Goal: Task Accomplishment & Management: Contribute content

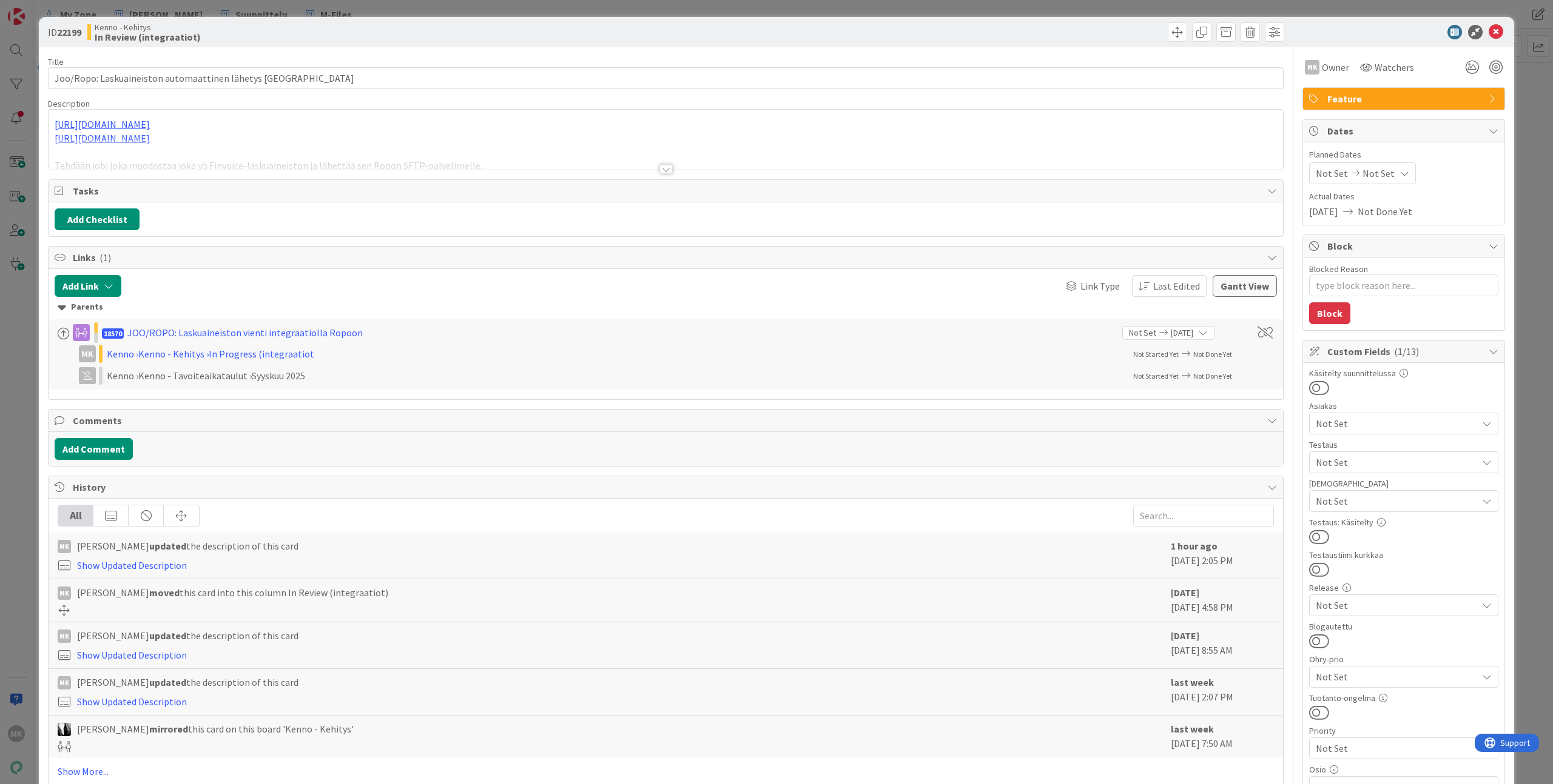
click at [438, 166] on div at bounding box center [666, 154] width 1234 height 31
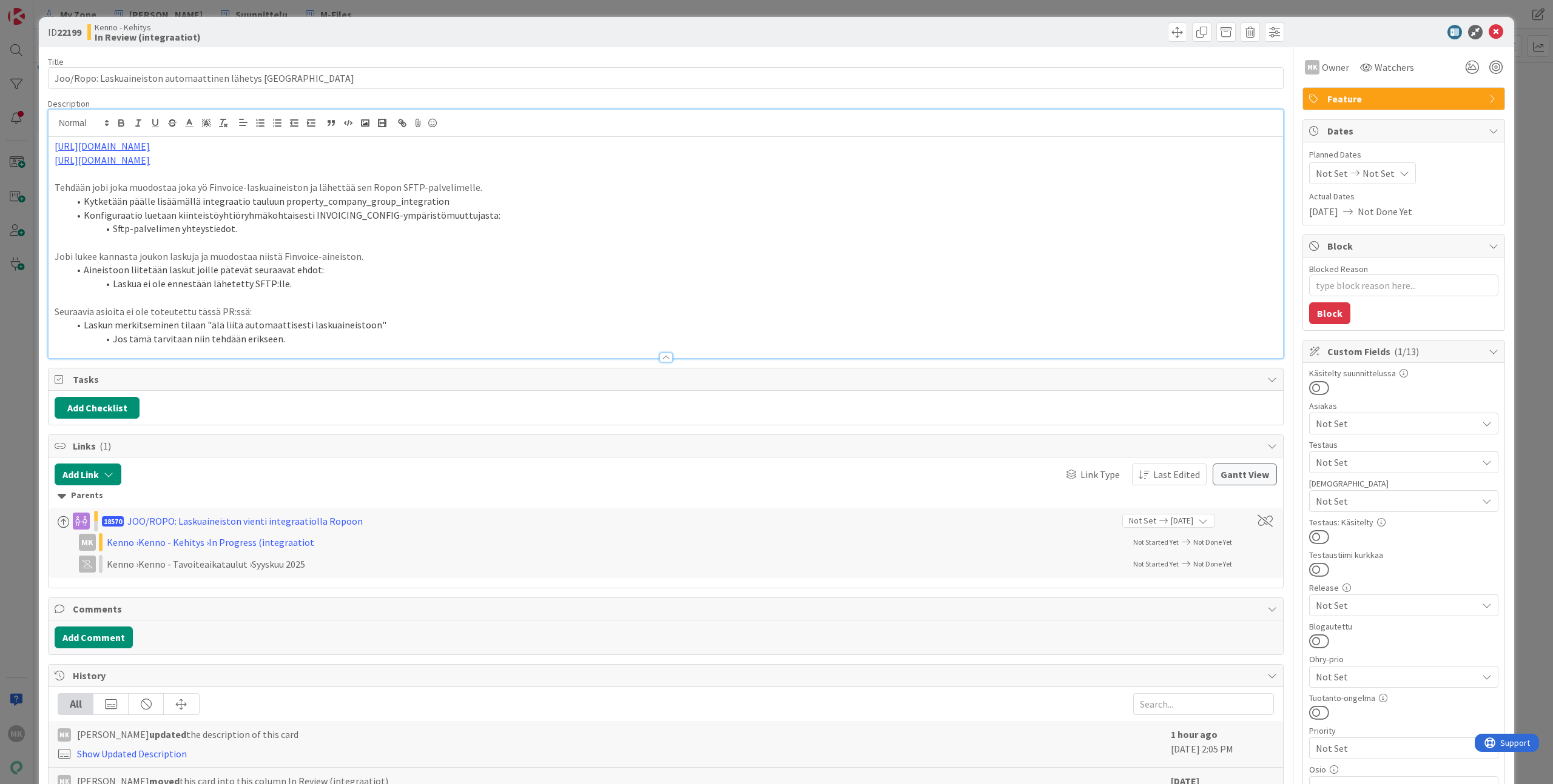
click at [337, 17] on div "ID 22199 Kenno - Kehitys In Review (integraatiot)" at bounding box center [777, 32] width 1475 height 30
click at [347, 13] on div "ID 22199 Kenno - Kehitys In Review (integraatiot) Title 54 / 128 Joo/Ropo: Lask…" at bounding box center [776, 392] width 1553 height 784
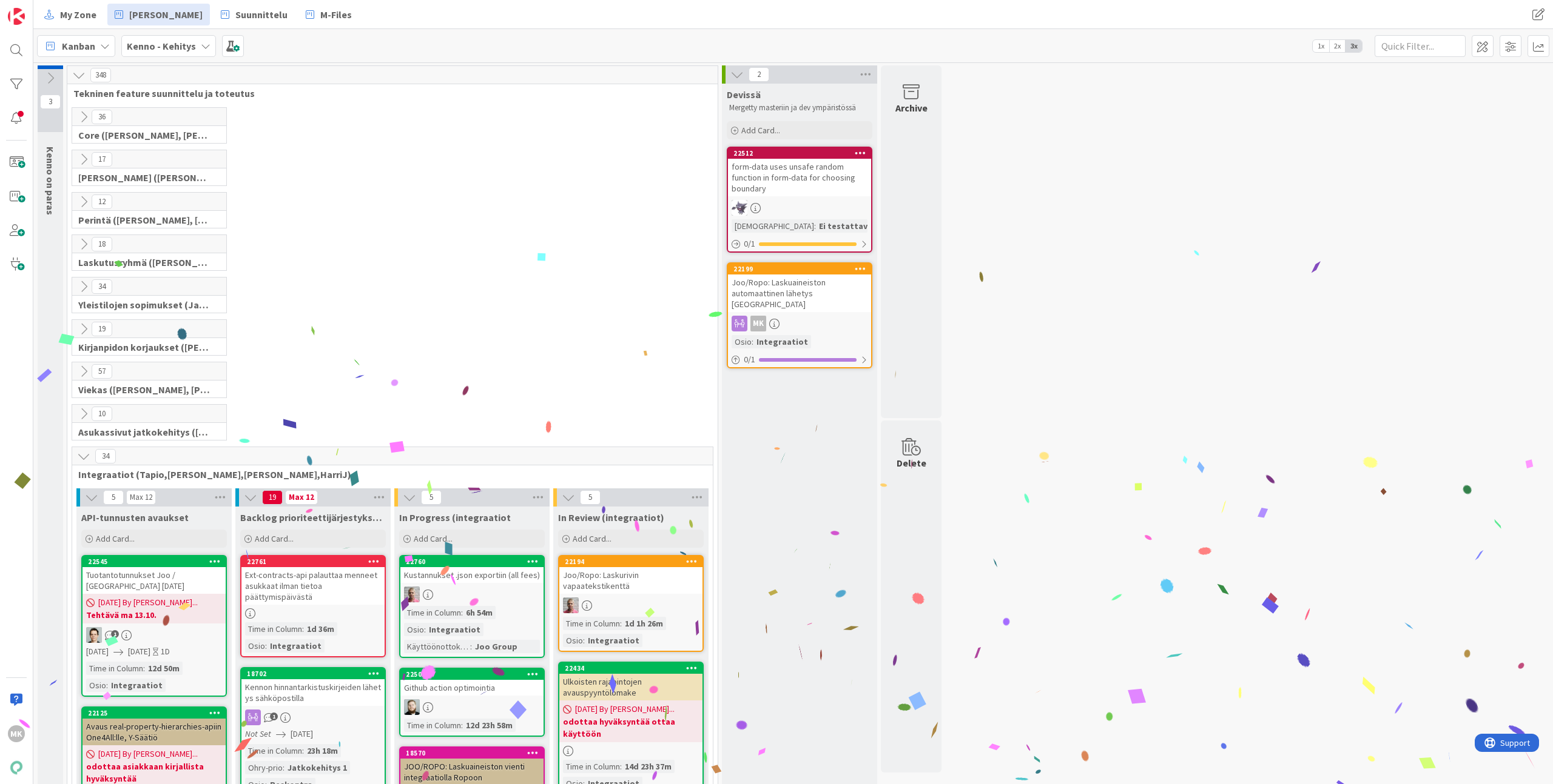
click at [806, 286] on div "Joo/Ropo: Laskuaineiston automaattinen lähetys Ropolle" at bounding box center [798, 293] width 143 height 37
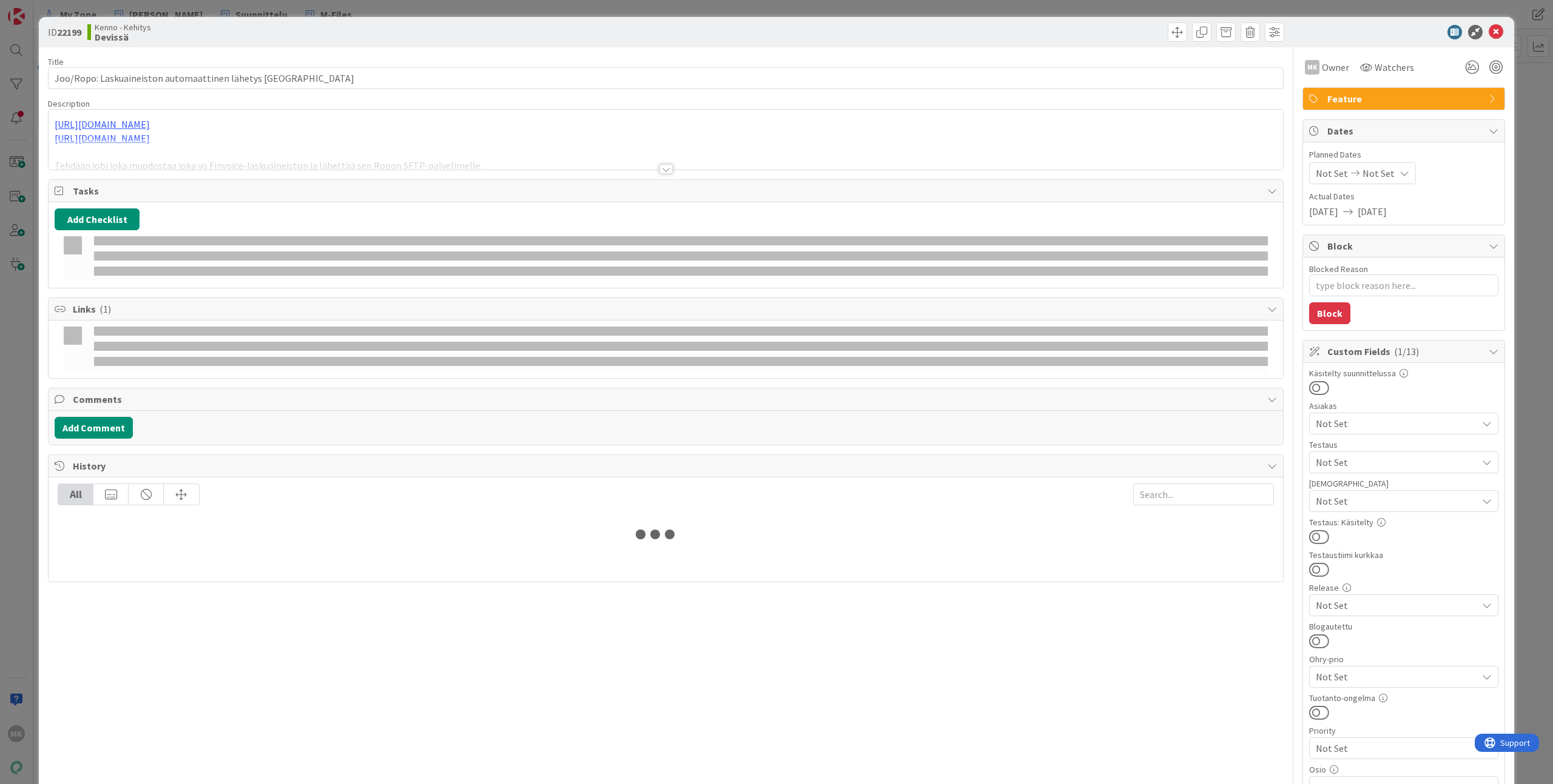
type textarea "x"
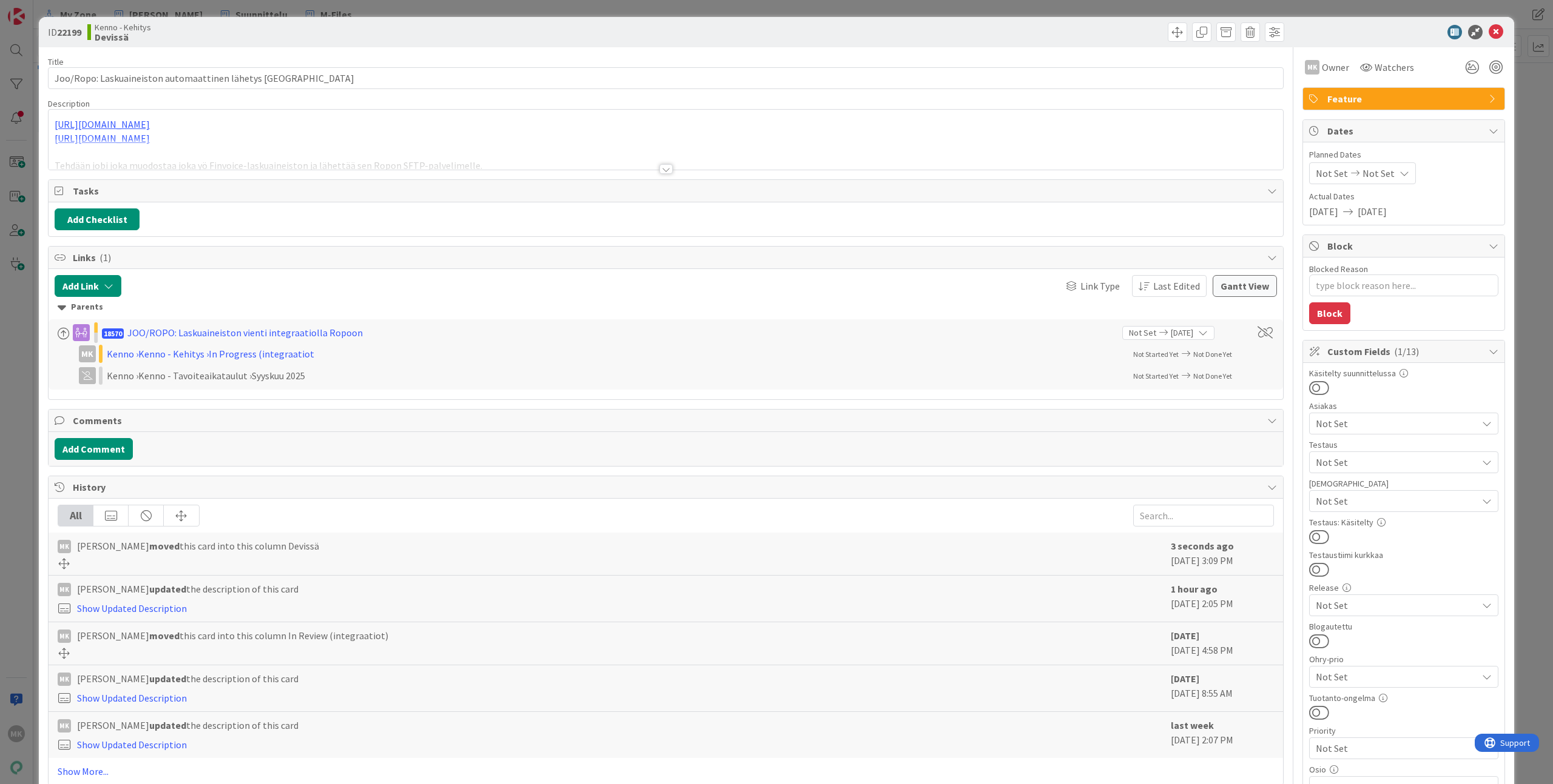
click at [661, 173] on div at bounding box center [666, 169] width 13 height 9
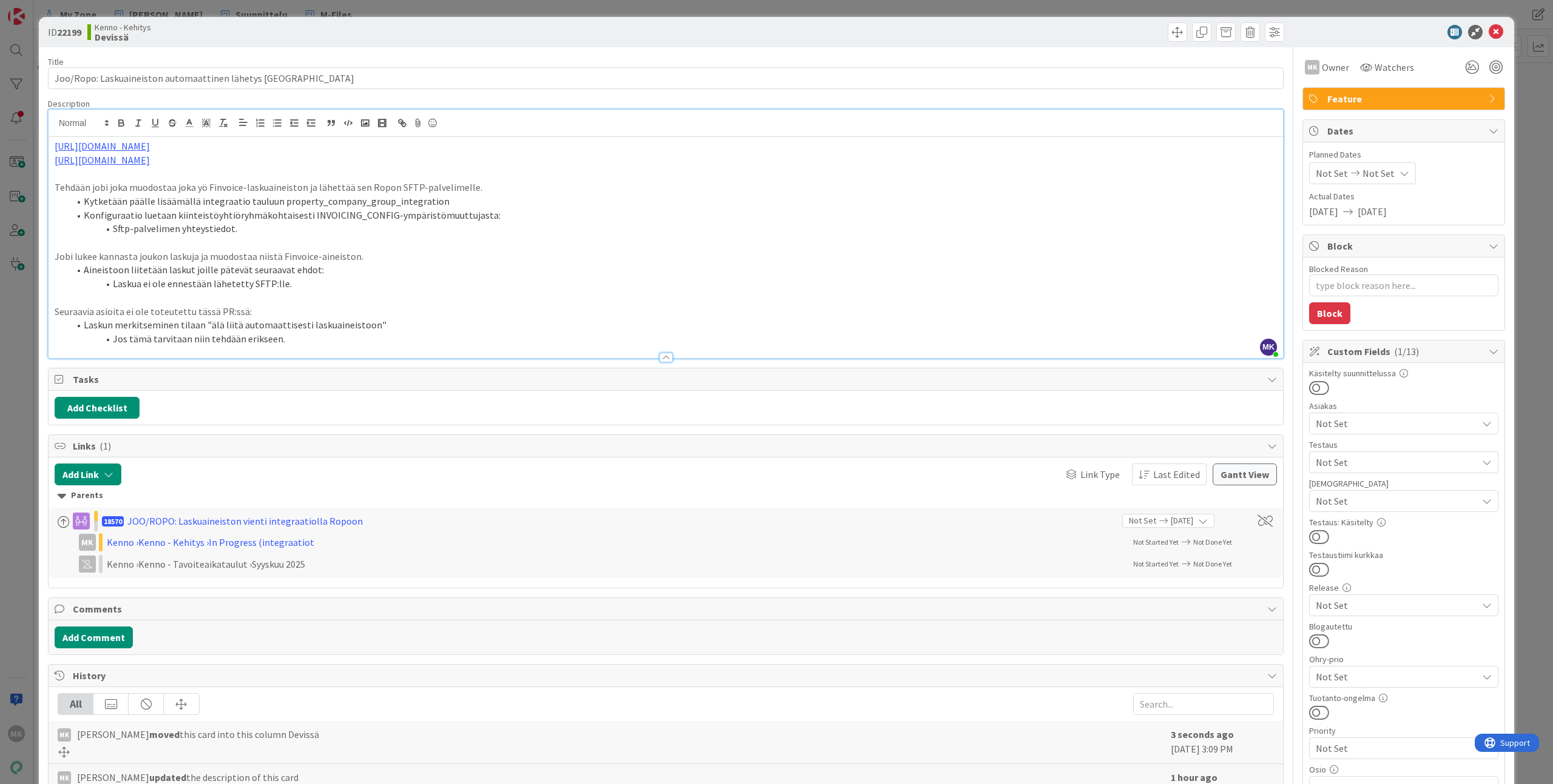
click at [386, 12] on div "ID 22199 Kenno - Kehitys Devissä Title 54 / 128 Joo/Ropo: Laskuaineiston automa…" at bounding box center [776, 392] width 1553 height 784
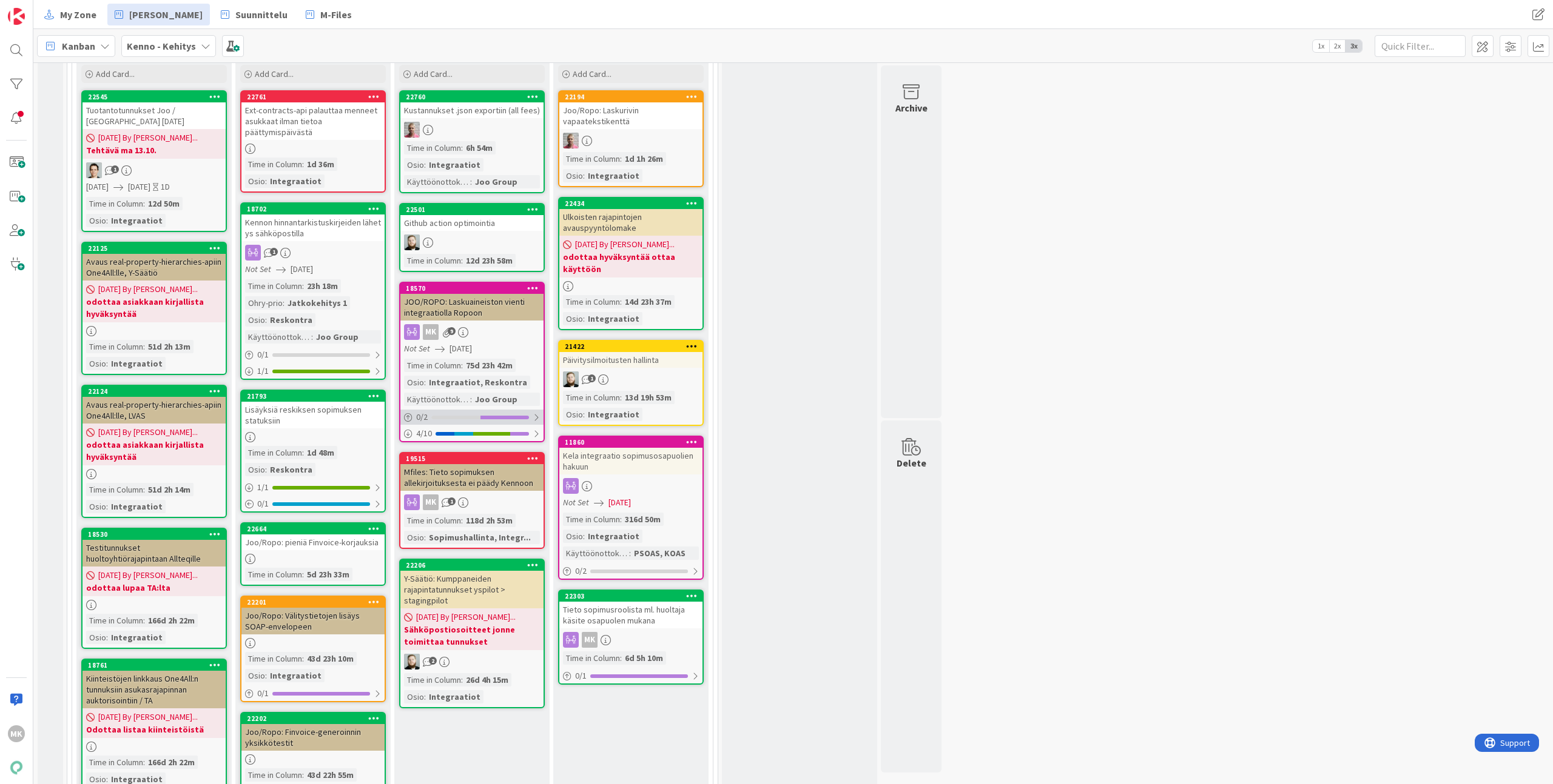
scroll to position [449, 0]
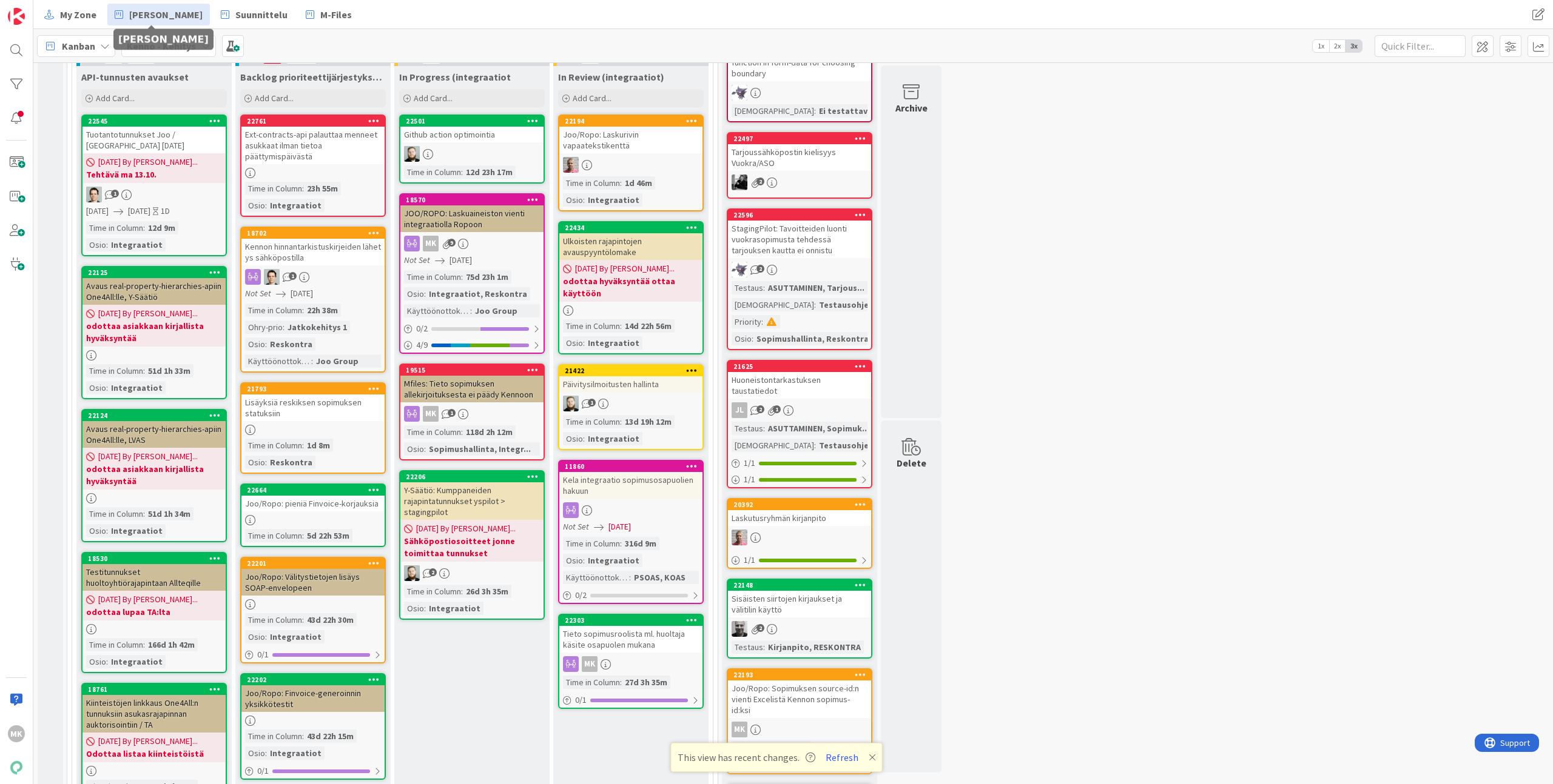
scroll to position [524, 0]
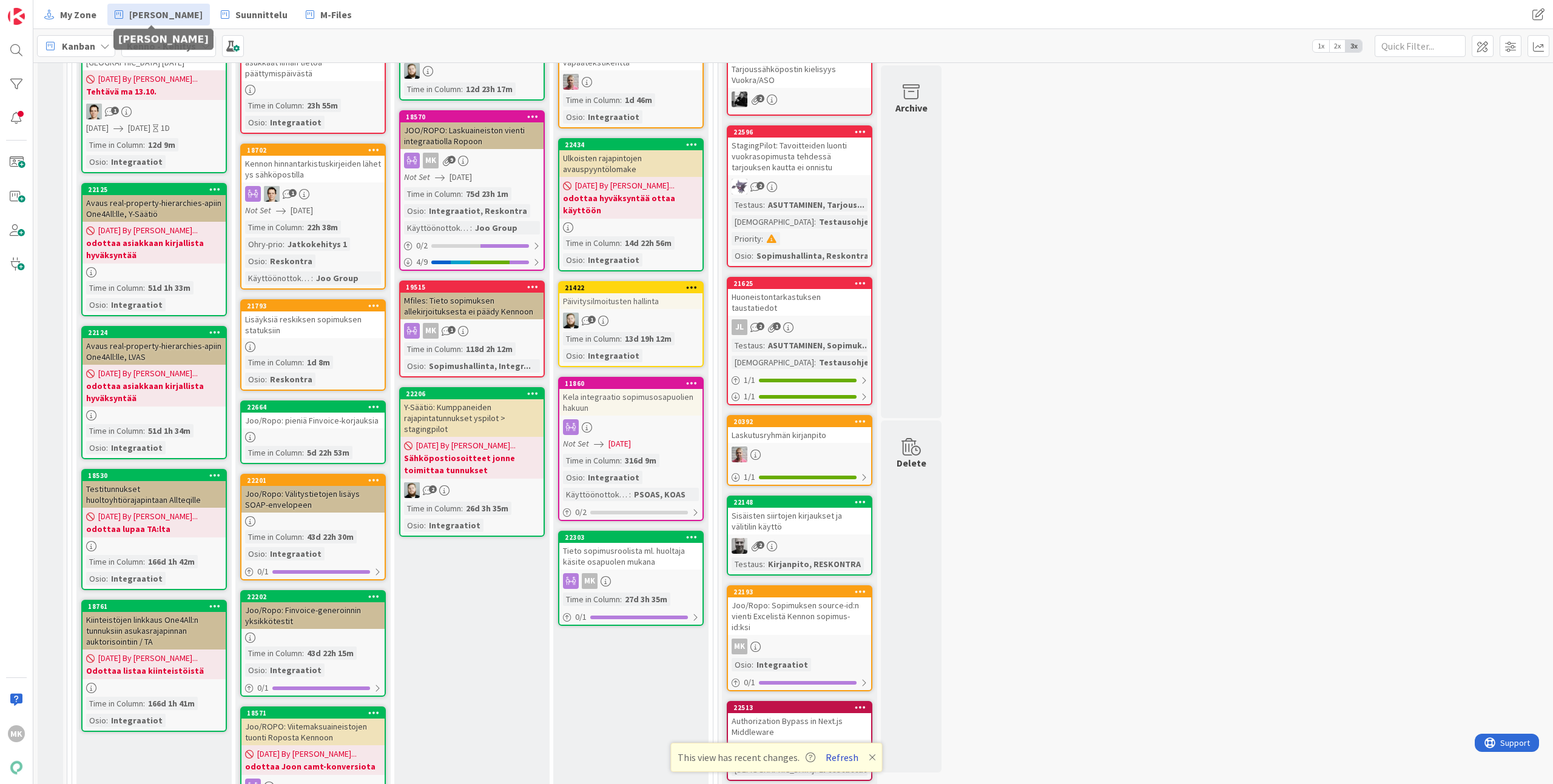
click at [841, 761] on button "Refresh" at bounding box center [841, 757] width 41 height 16
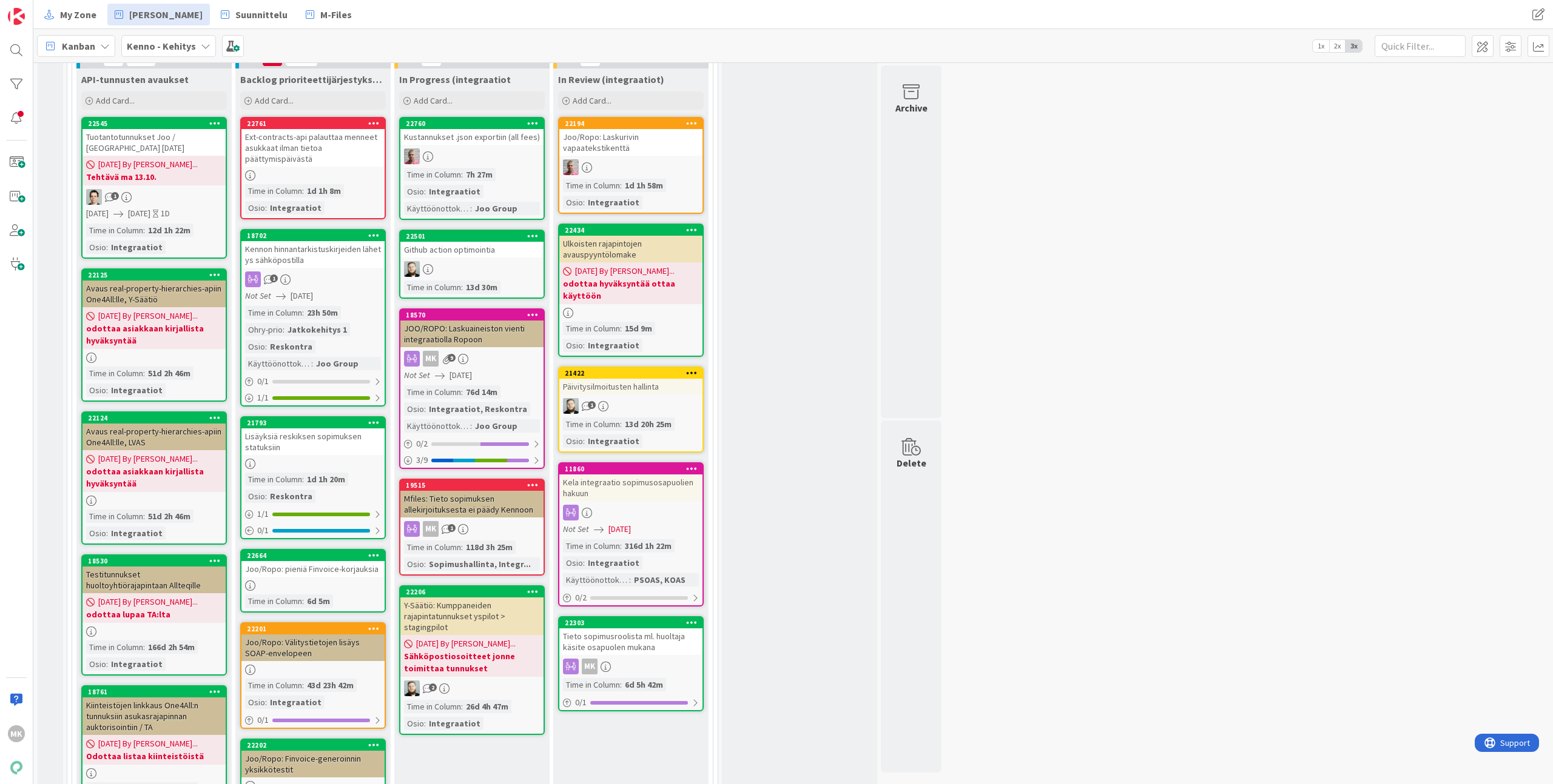
scroll to position [423, 0]
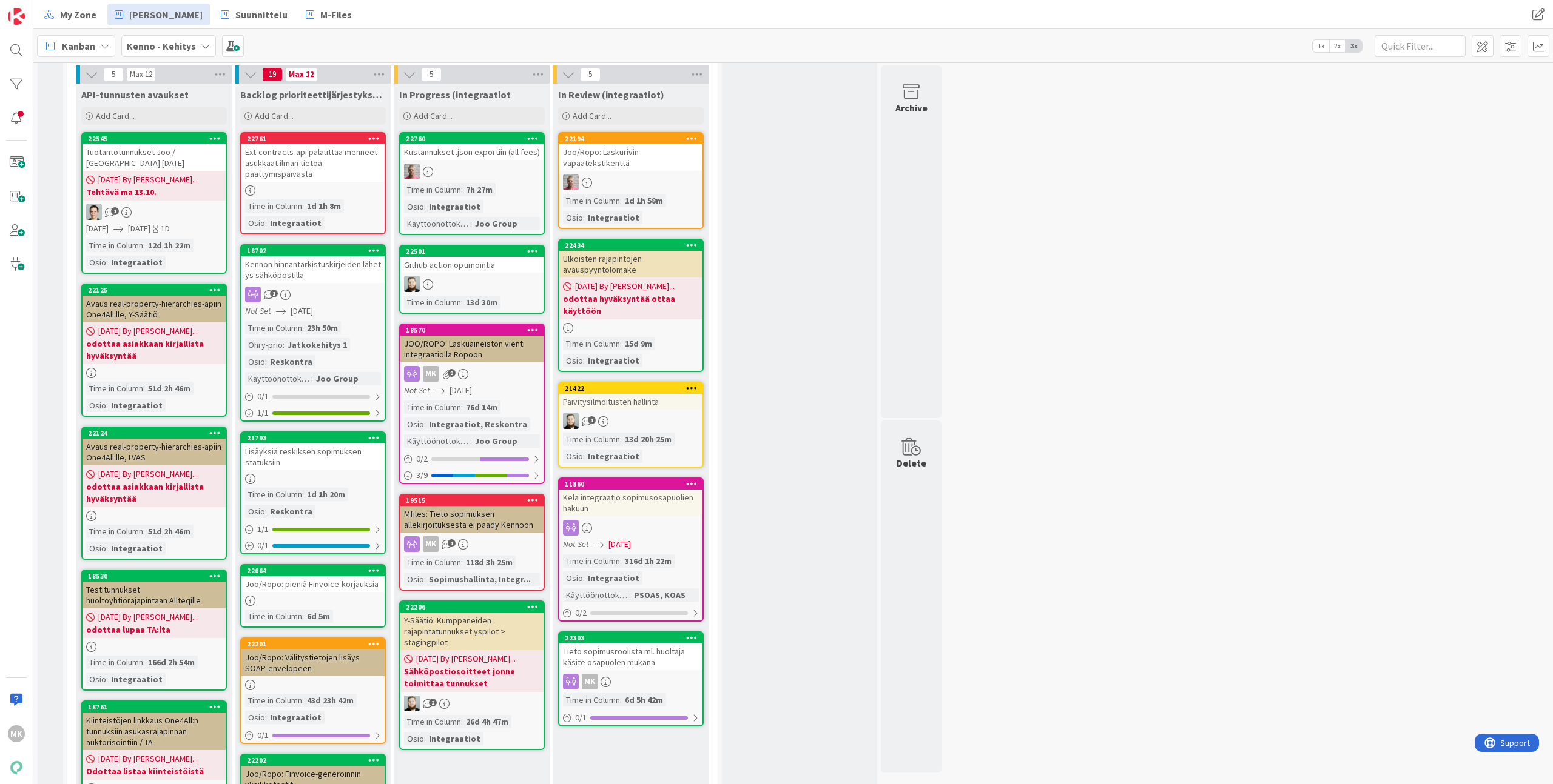
click at [476, 343] on div "JOO/ROPO: Laskuaineiston vienti integraatiolla Ropoon" at bounding box center [471, 349] width 143 height 27
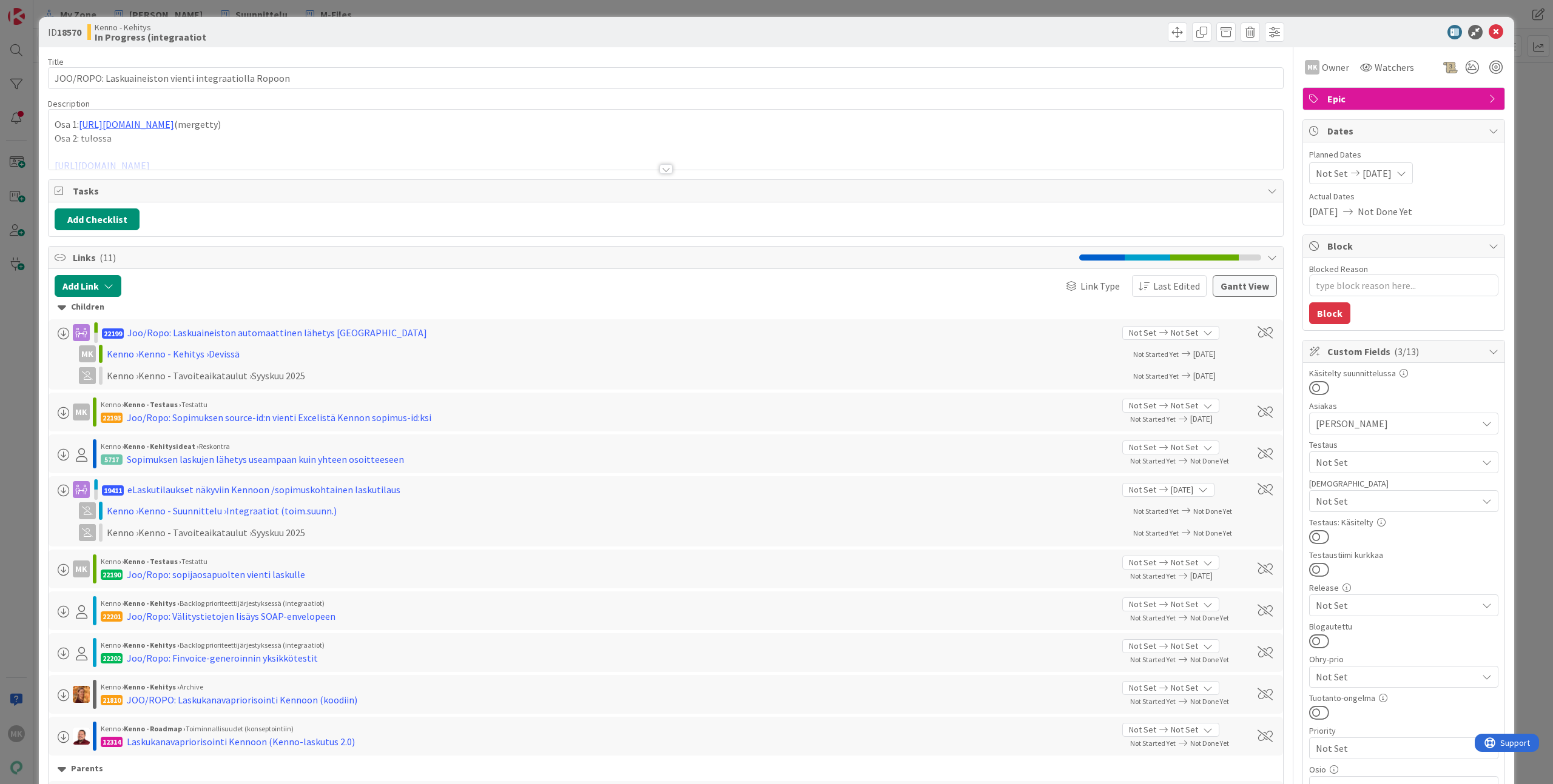
type textarea "x"
click at [676, 164] on div at bounding box center [666, 154] width 1234 height 31
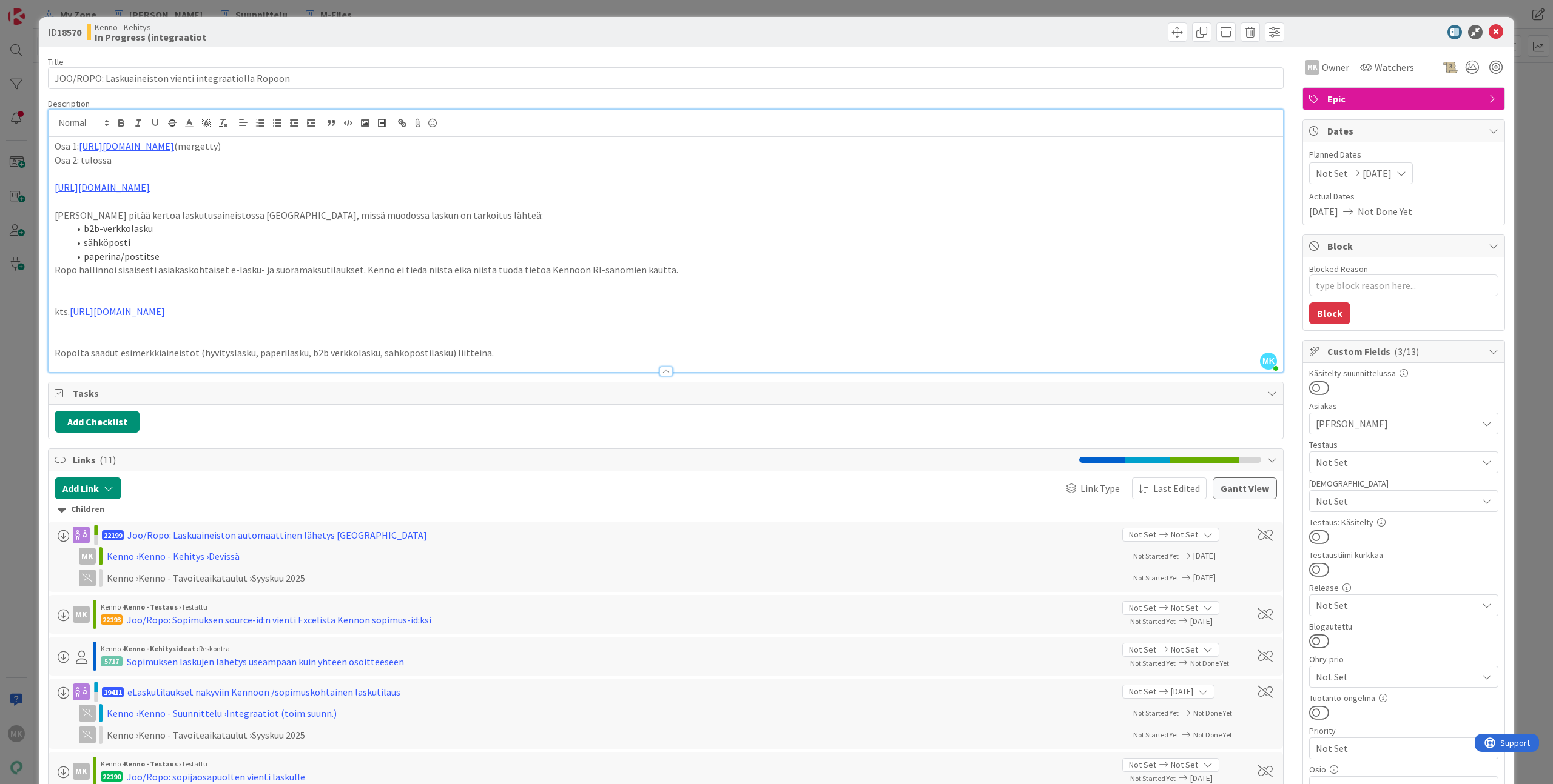
click at [254, 18] on div "ID 18570 Kenno - Kehitys In Progress (integraatiot" at bounding box center [777, 32] width 1475 height 30
click at [258, 9] on div "ID 18570 Kenno - Kehitys In Progress (integraatiot Title 53 / 128 JOO/ROPO: Las…" at bounding box center [776, 392] width 1553 height 784
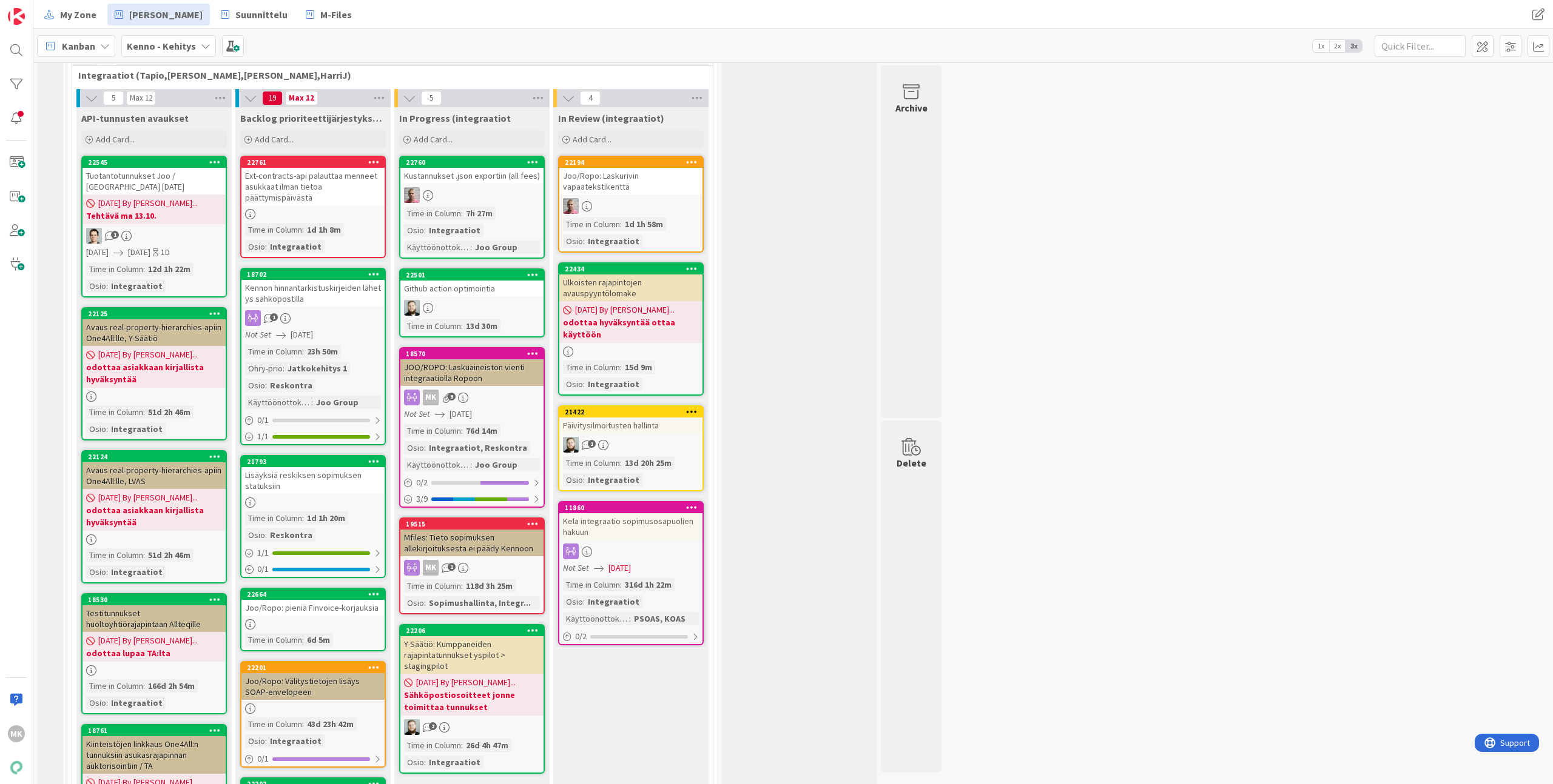
scroll to position [392, 0]
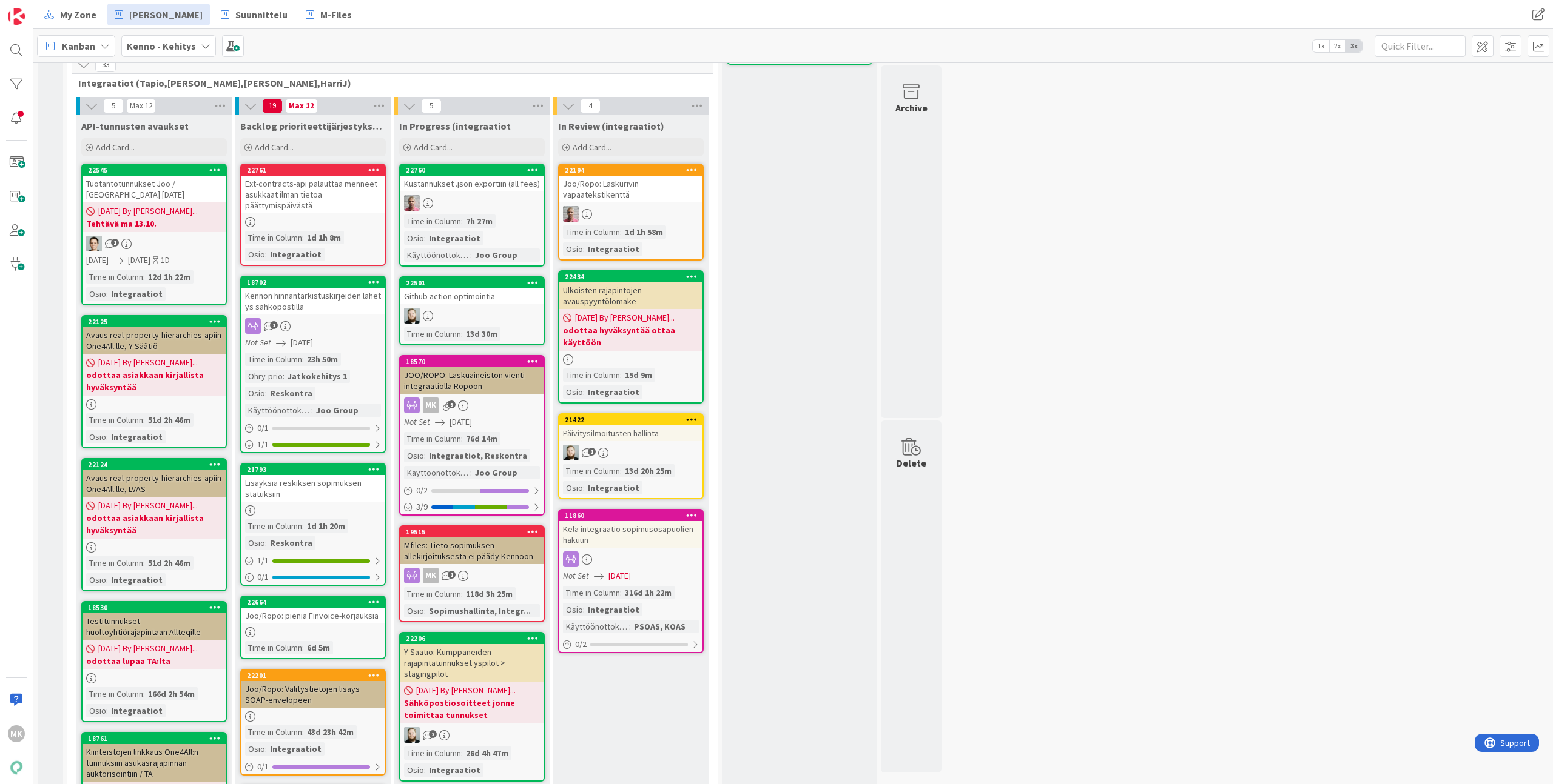
click at [1037, 370] on div "3 Kenno on paras 347 Tekninen feature suunnittelu ja toteutus 36 Core (Pasi, Ju…" at bounding box center [793, 677] width 1515 height 2005
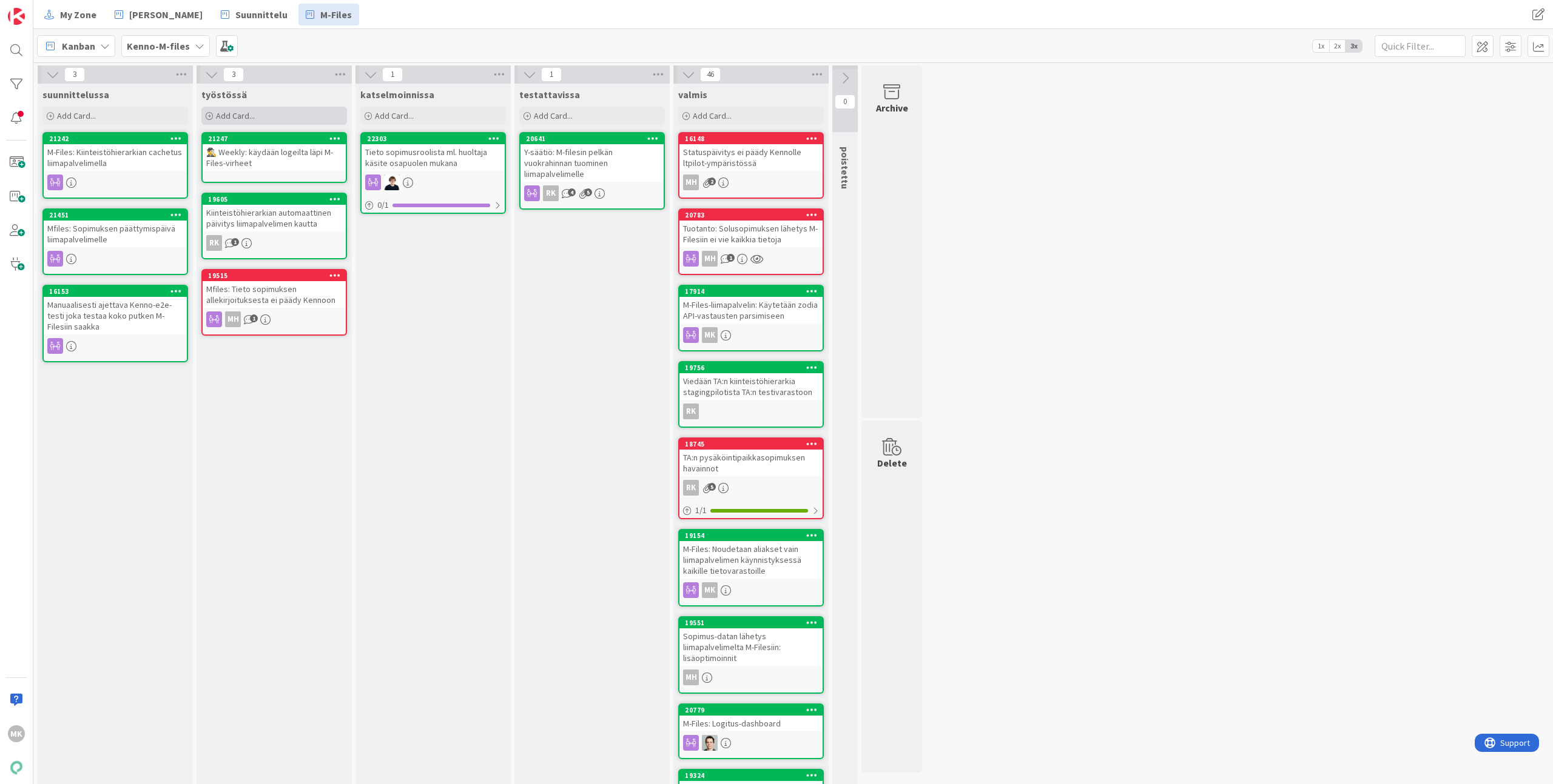
click at [253, 115] on span "Add Card..." at bounding box center [236, 116] width 39 height 11
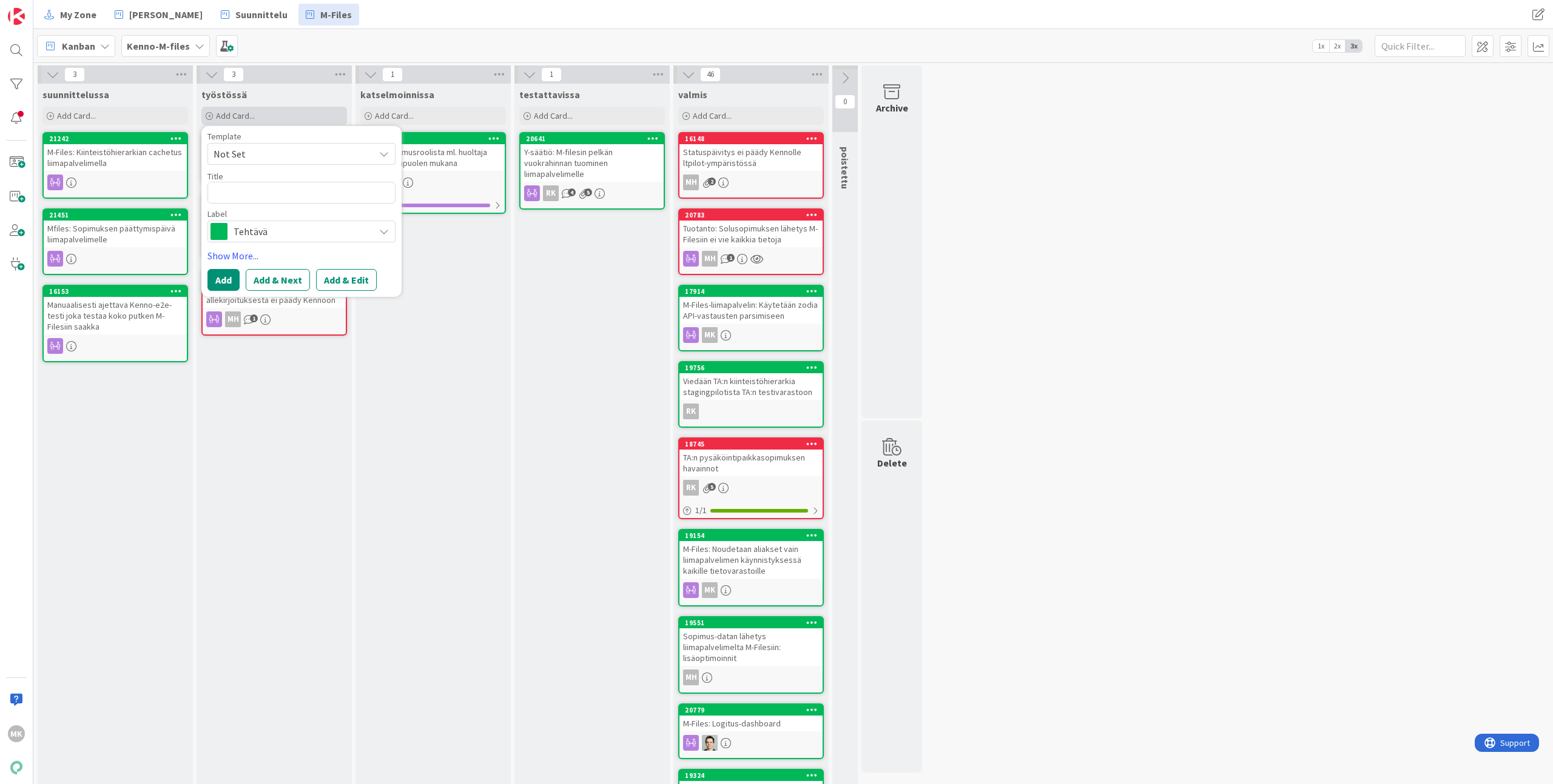
click at [253, 113] on span "Add Card..." at bounding box center [236, 116] width 39 height 11
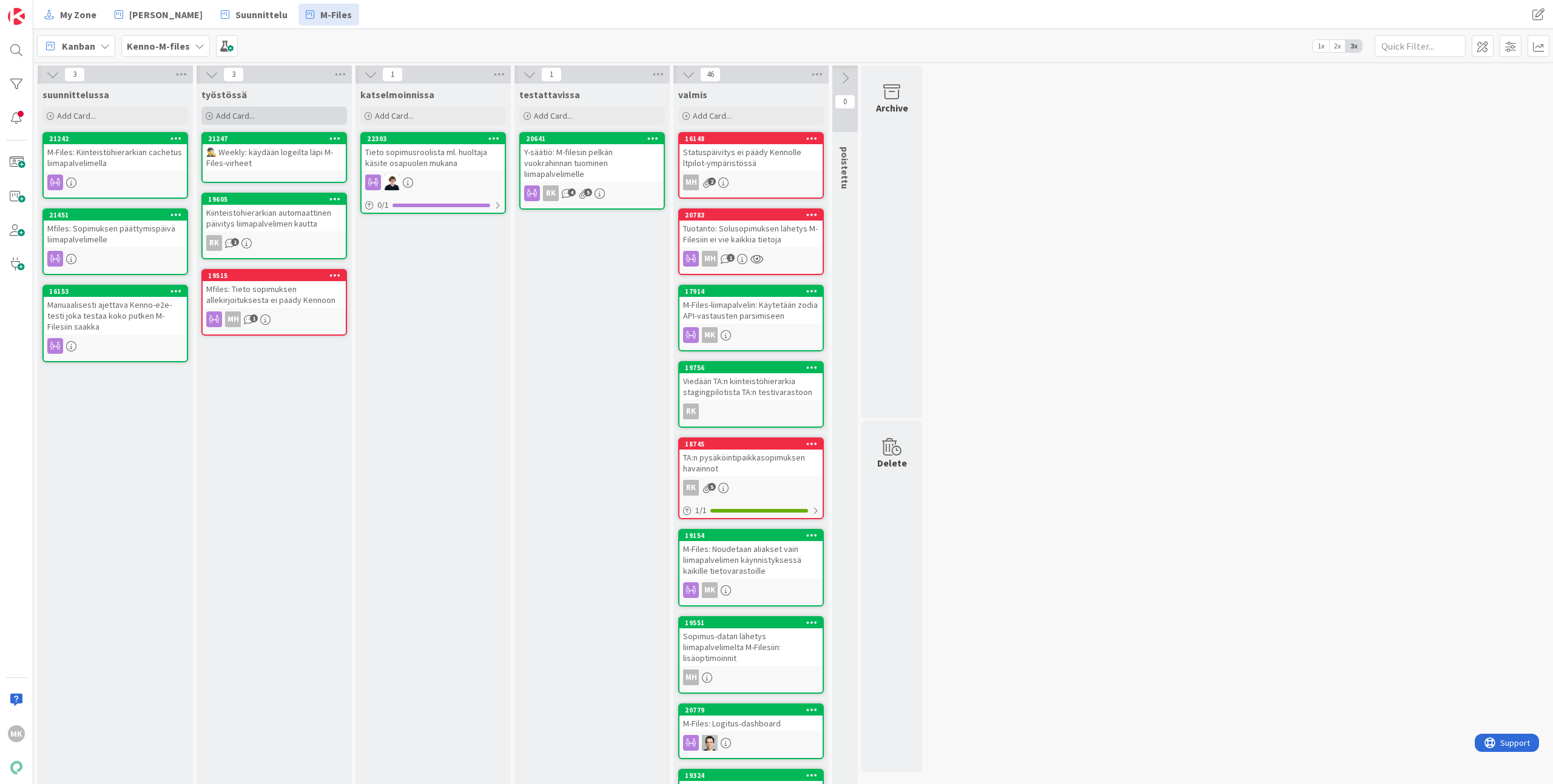
click at [251, 113] on span "Add Card..." at bounding box center [236, 116] width 39 height 11
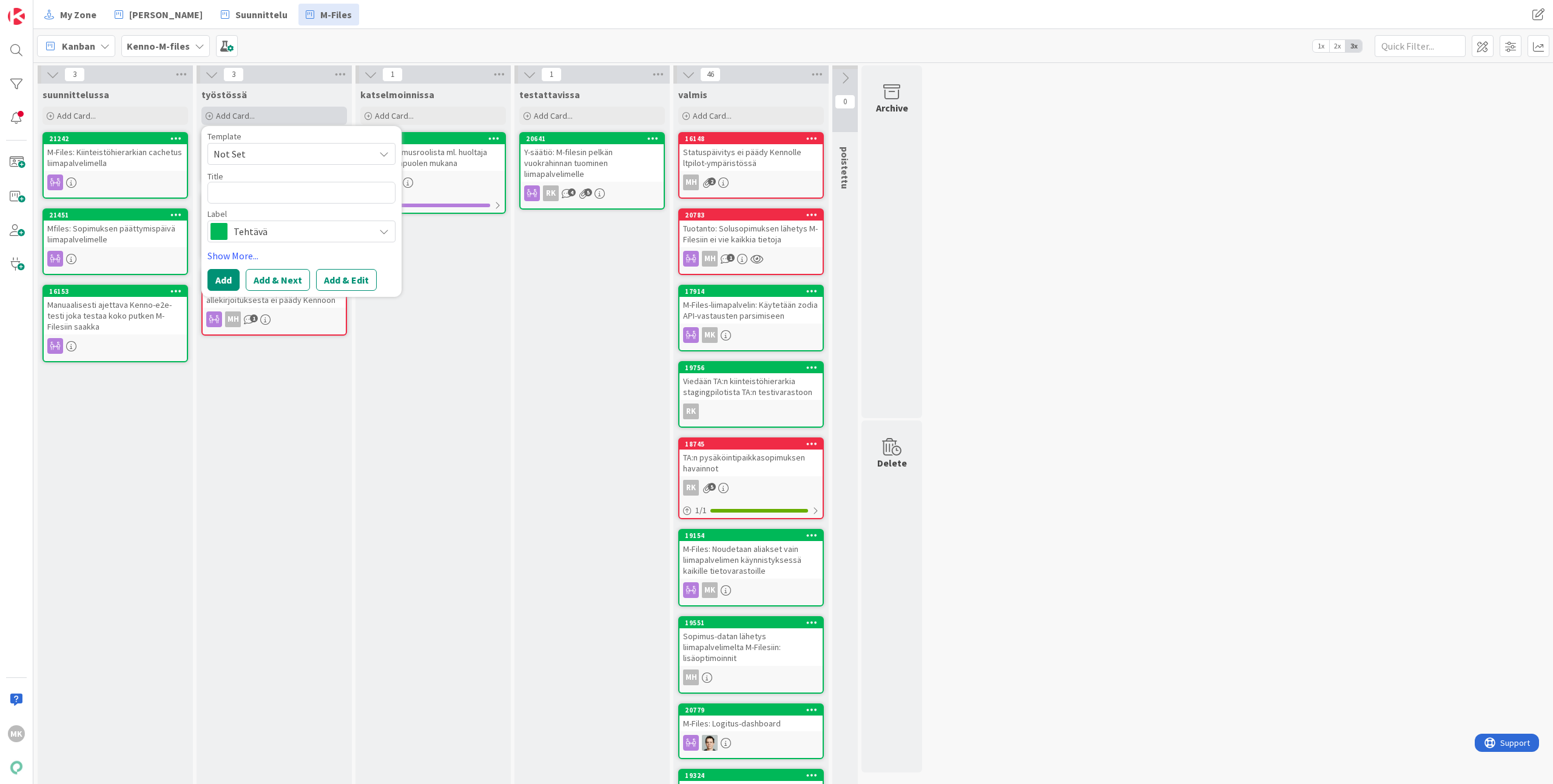
click at [250, 115] on span "Add Card..." at bounding box center [236, 116] width 39 height 11
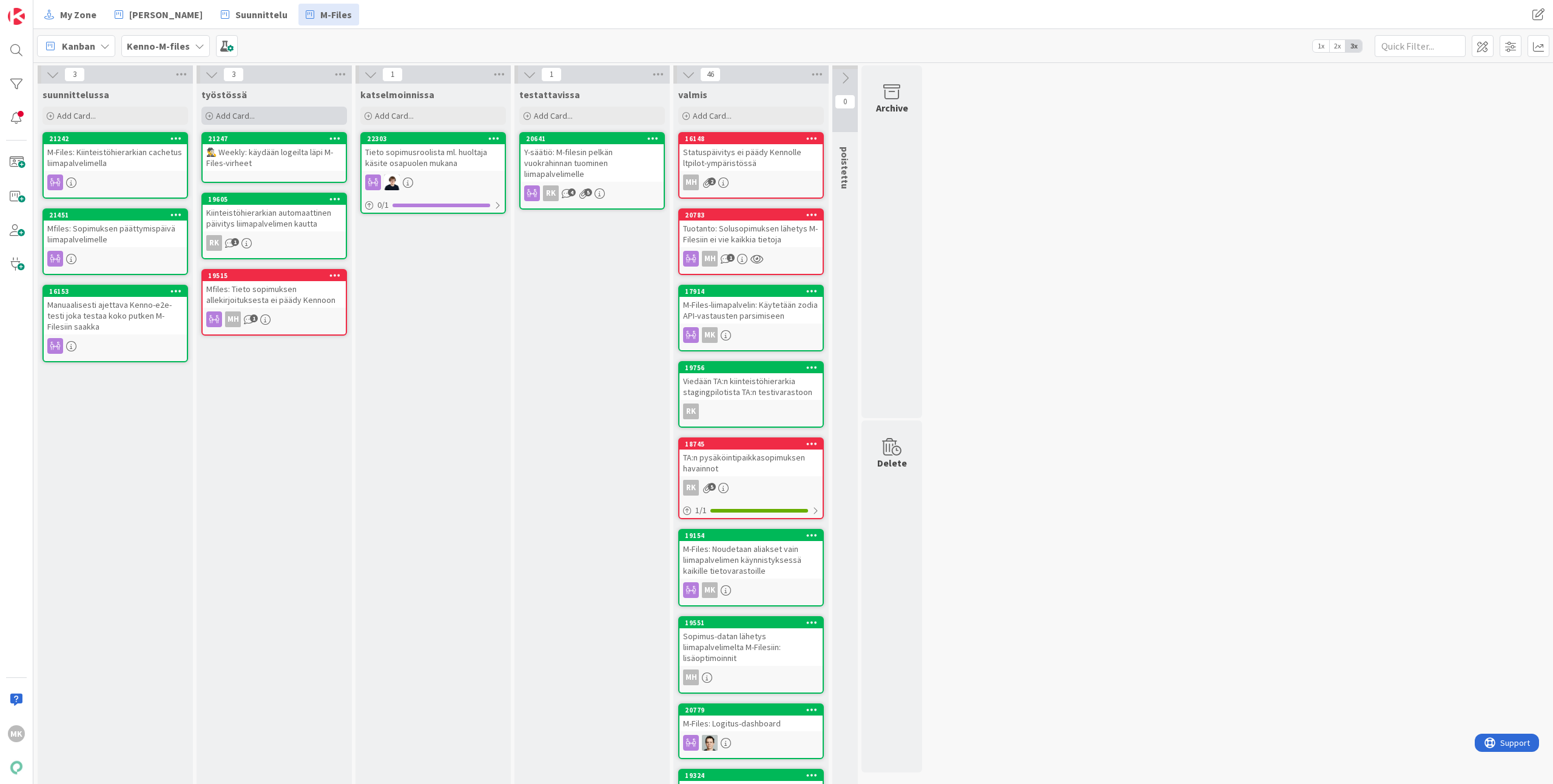
click at [250, 115] on span "Add Card..." at bounding box center [236, 116] width 39 height 11
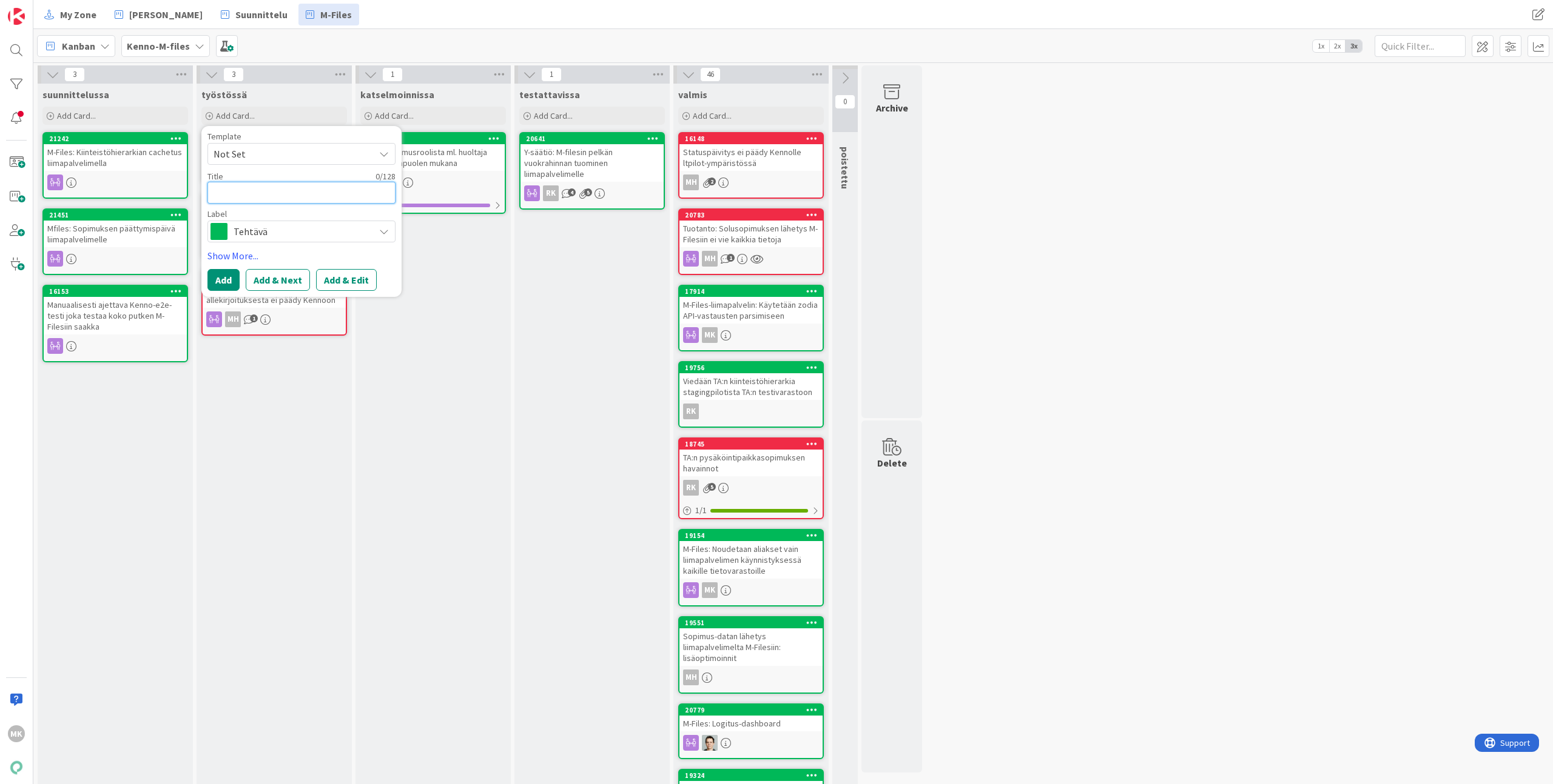
type textarea "x"
type textarea "T"
type textarea "x"
type textarea "Tu"
type textarea "x"
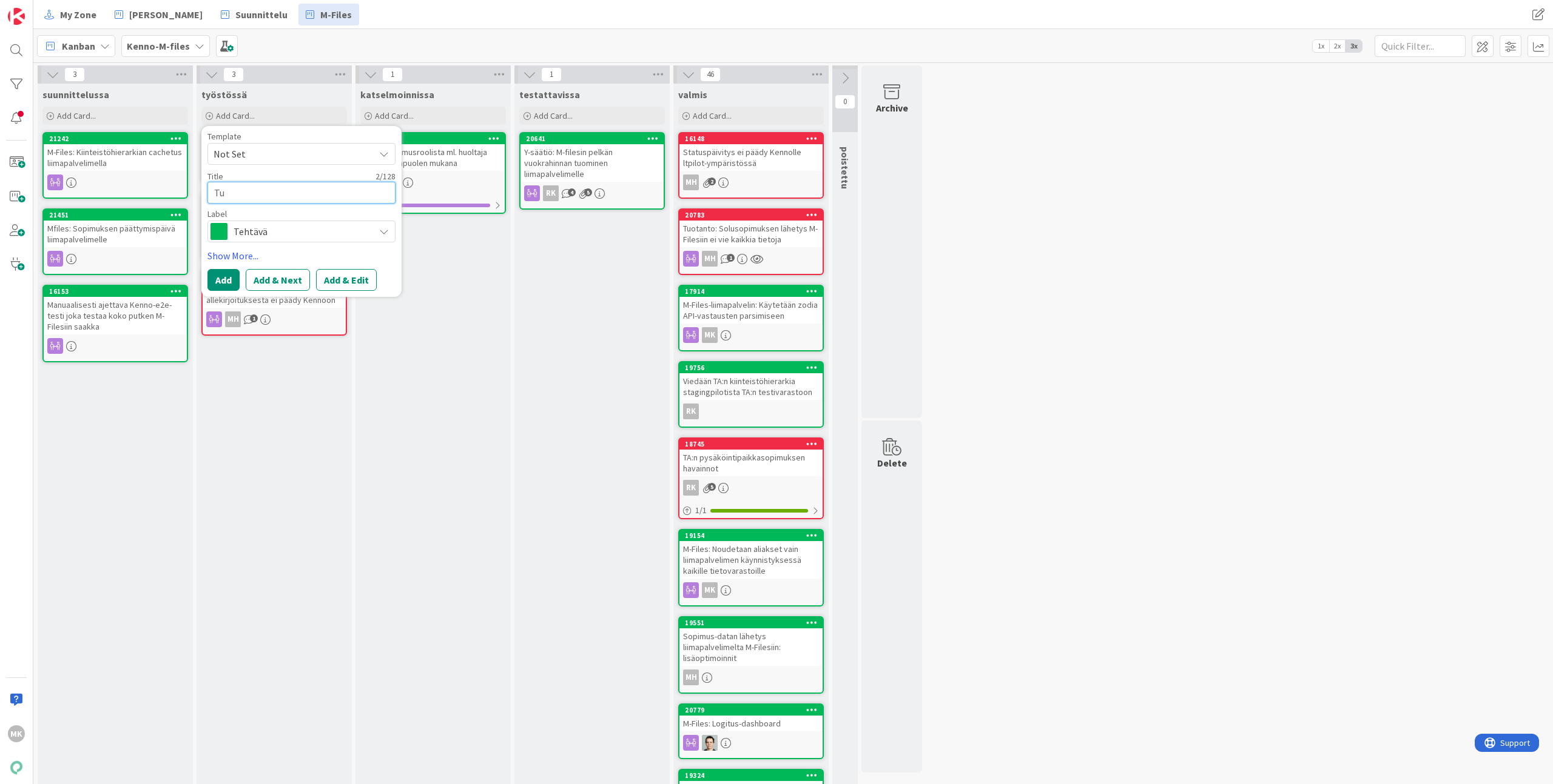
type textarea "Tuk"
type textarea "x"
type textarea "Tuki"
type textarea "x"
type textarea "Tuki"
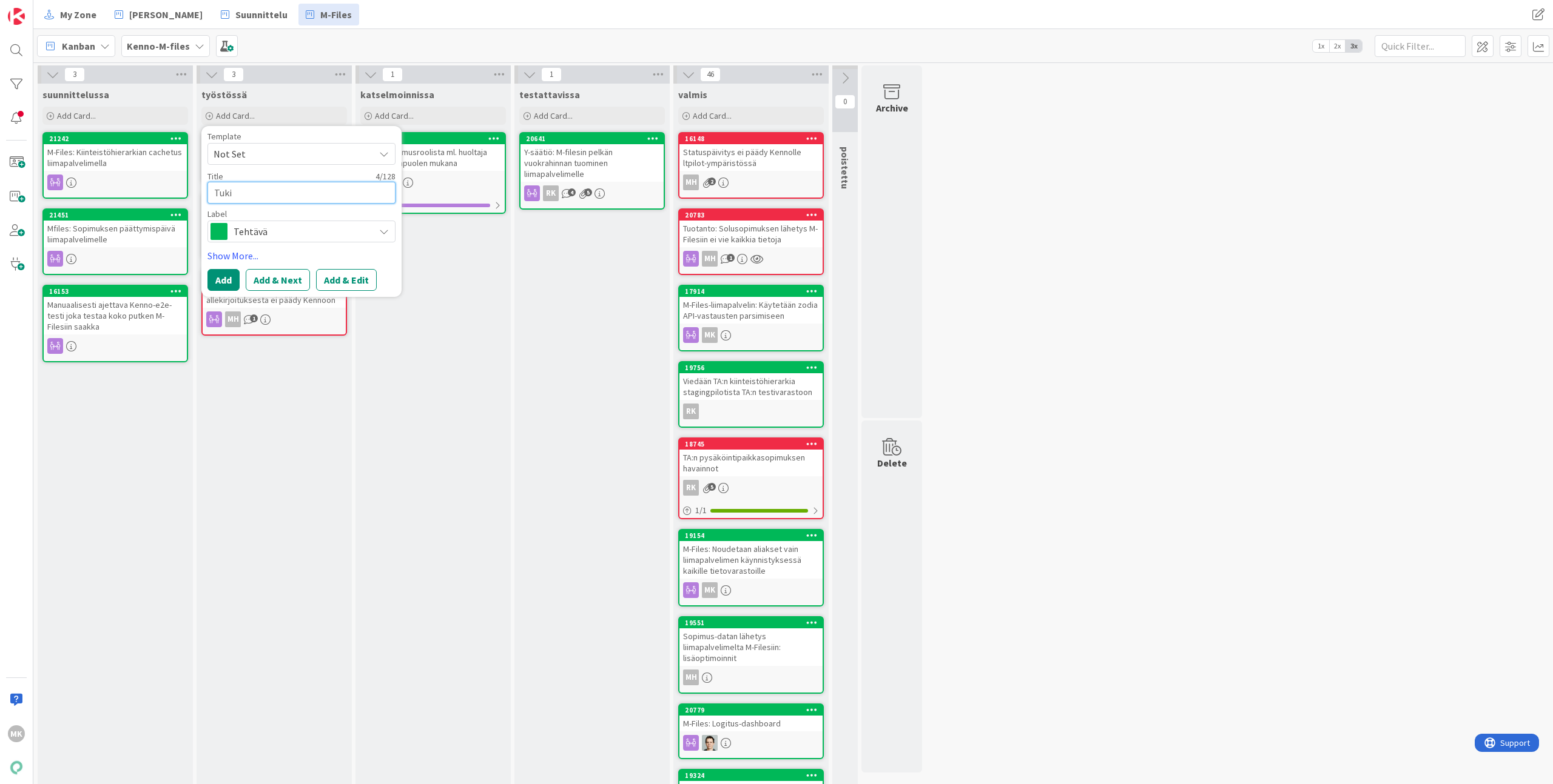
type textarea "x"
type textarea "Tuki s"
type textarea "x"
type textarea "Tuki so"
type textarea "x"
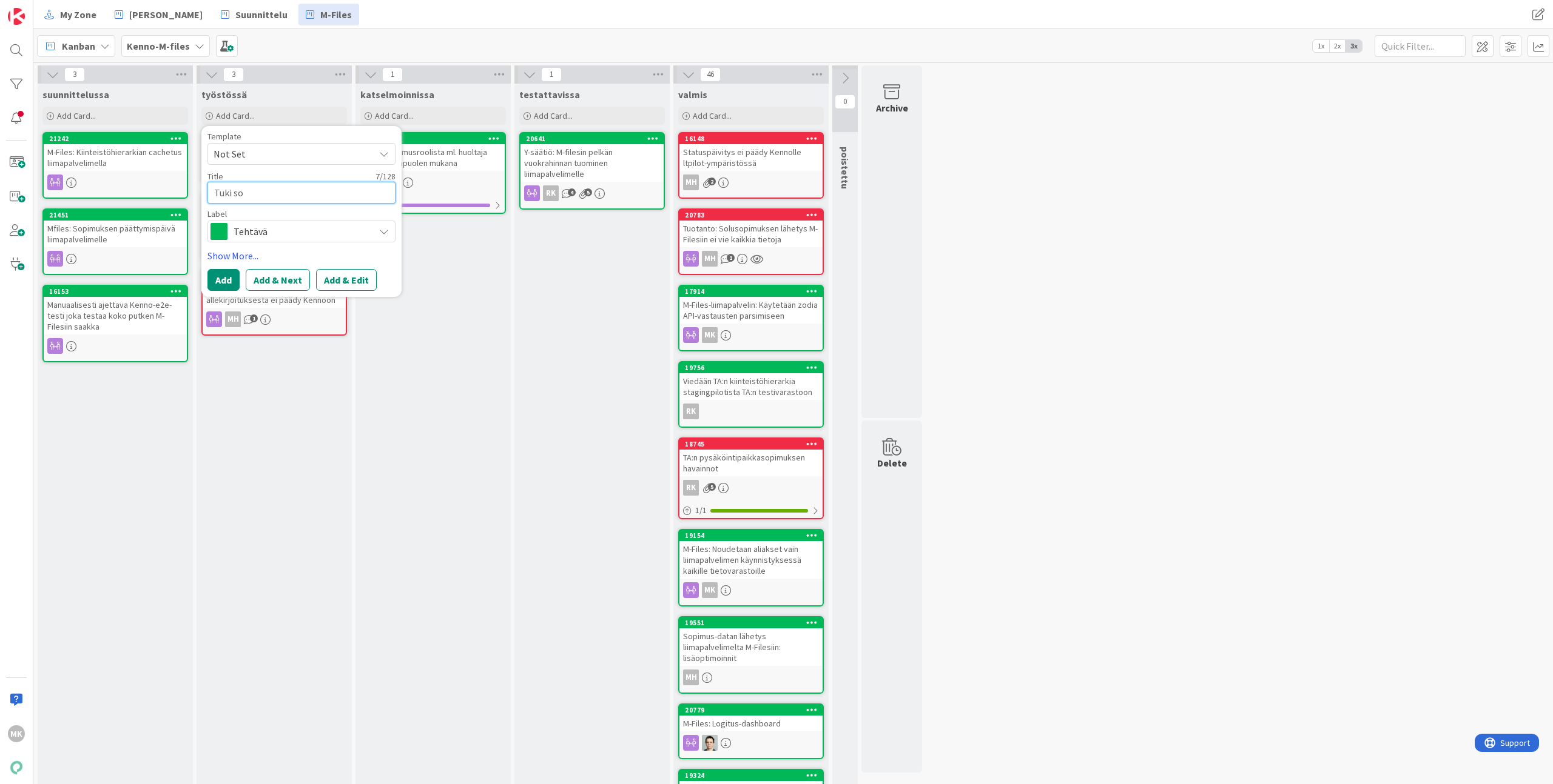
type textarea "Tuki sop"
type textarea "x"
type textarea "Tuki sopi"
type textarea "x"
type textarea "Tuki sopim"
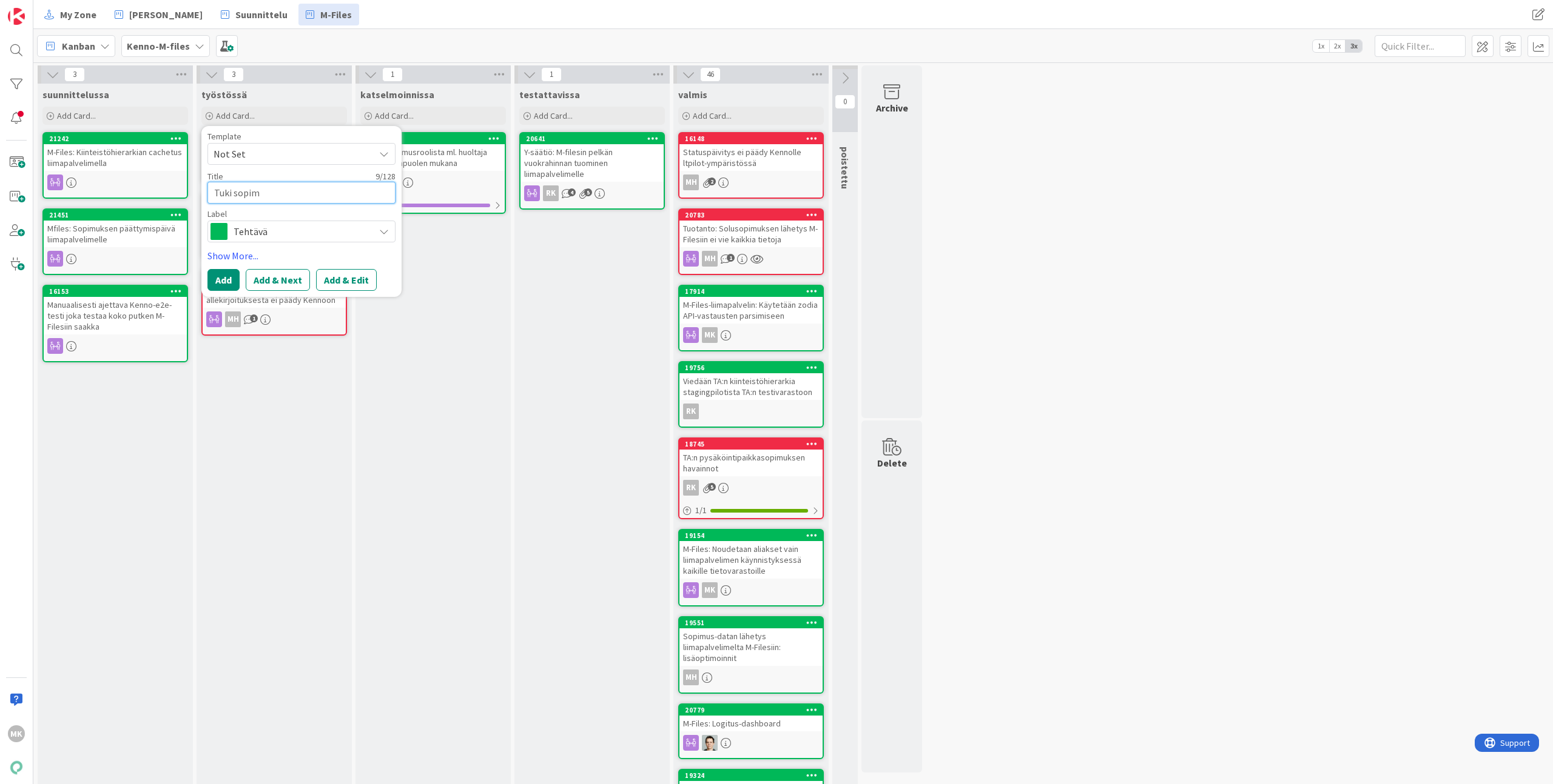
type textarea "x"
type textarea "Tuki sopimu"
type textarea "x"
type textarea "Tuki sopimus"
type textarea "x"
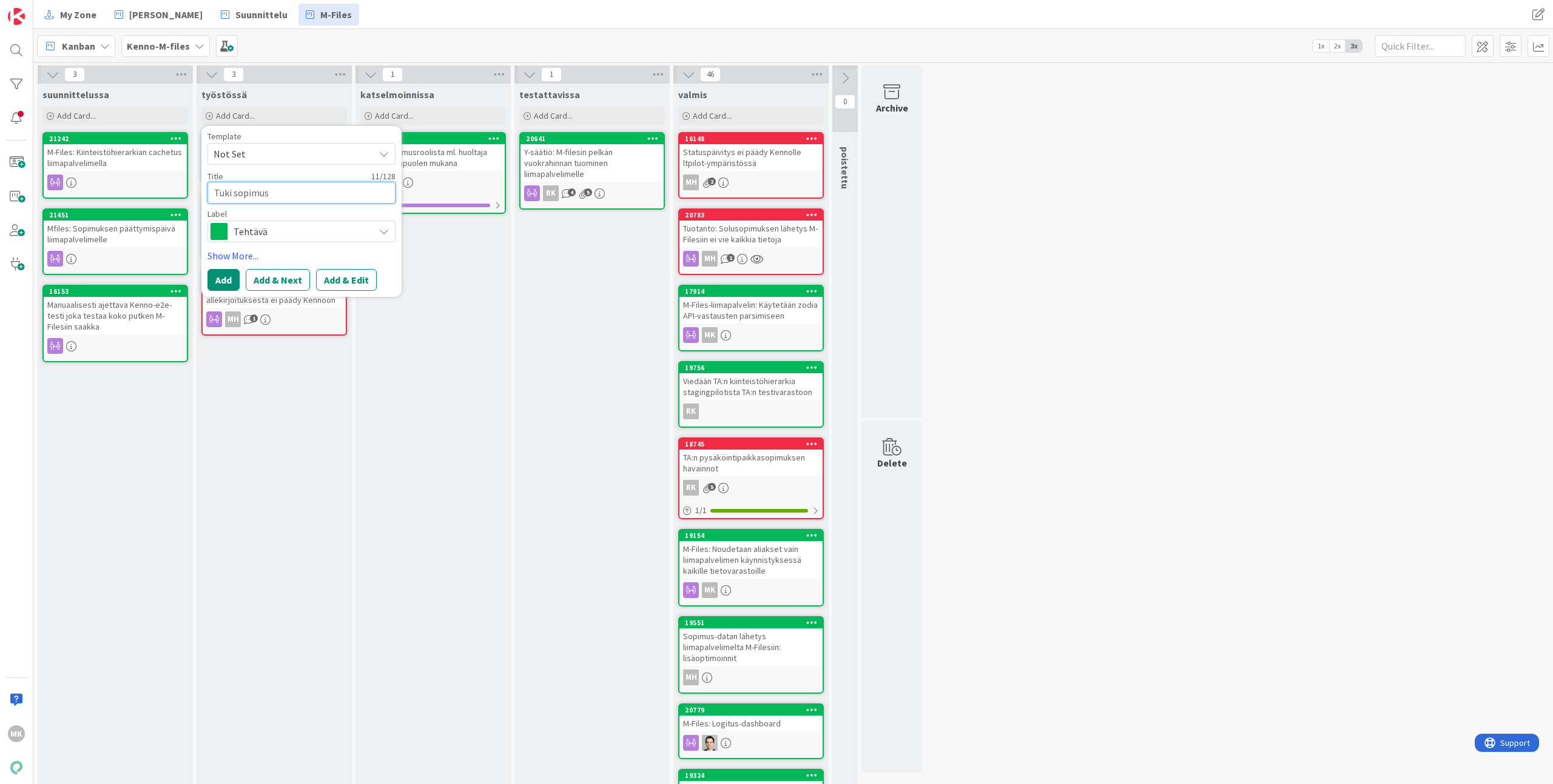
type textarea "Tuki sopimusr"
type textarea "x"
type textarea "Tuki sopimusro"
type textarea "x"
type textarea "Tuki sopimusroo"
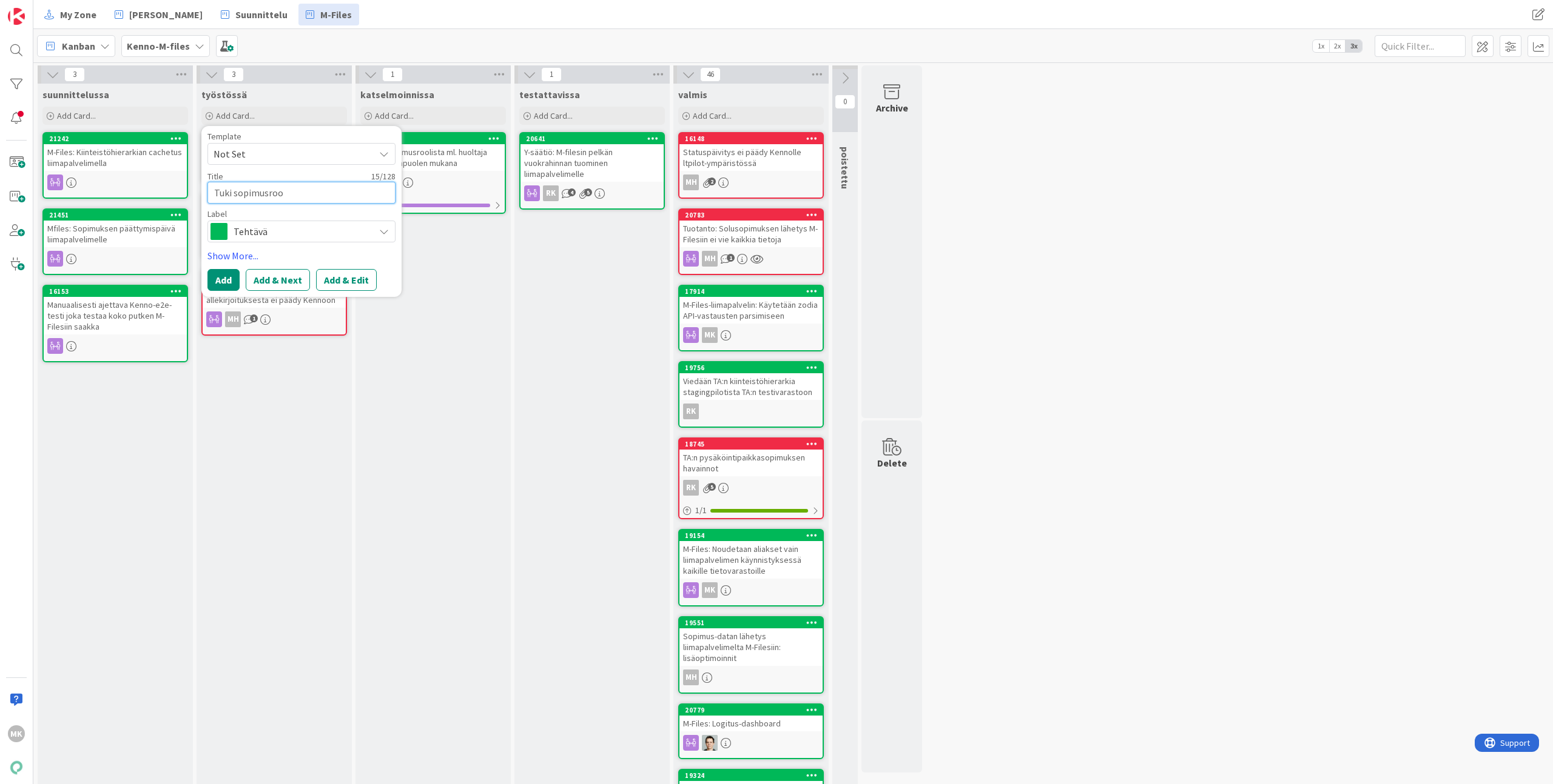
type textarea "x"
type textarea "Tuki sopimusrool"
type textarea "x"
type textarea "Tuki sopimusrooli"
type textarea "x"
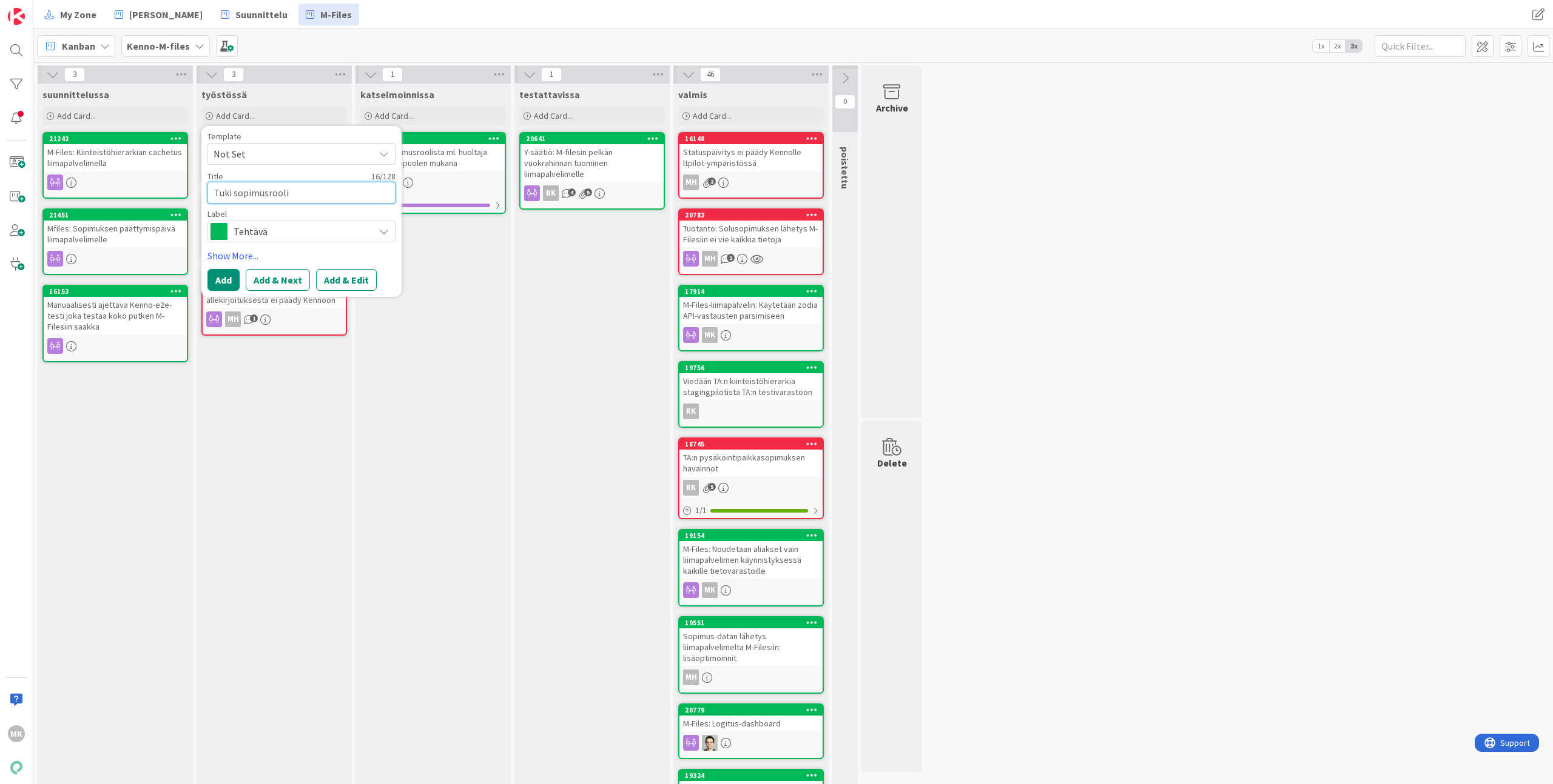
type textarea "Tuki sopimusroolil"
type textarea "x"
type textarea "Tuki sopimusroolill"
type textarea "x"
type textarea "Tuki sopimusroolil"
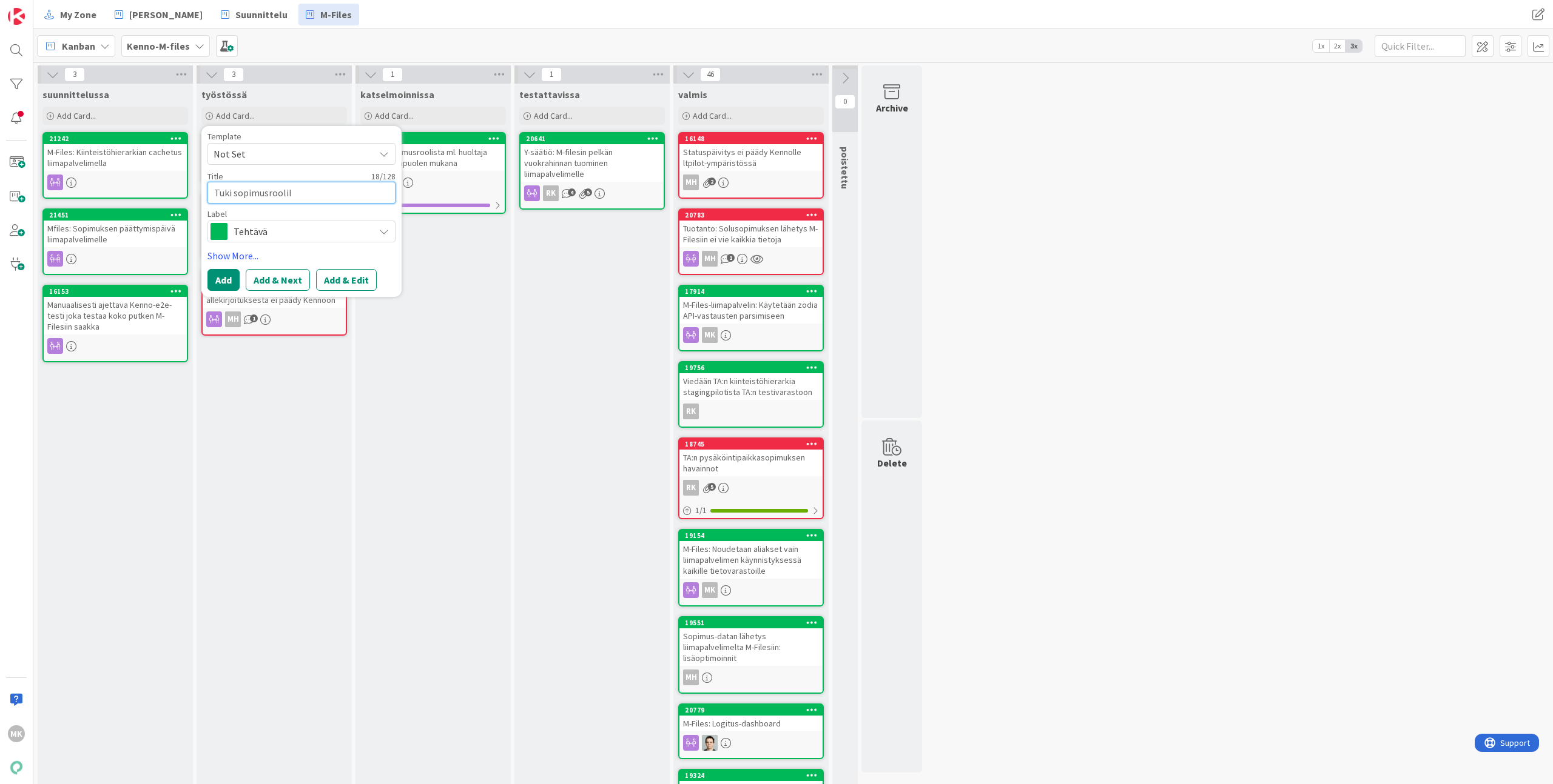
type textarea "x"
type textarea "Tuki sopimusrooli"
type textarea "x"
type textarea "Tuki sopimusrool"
type textarea "x"
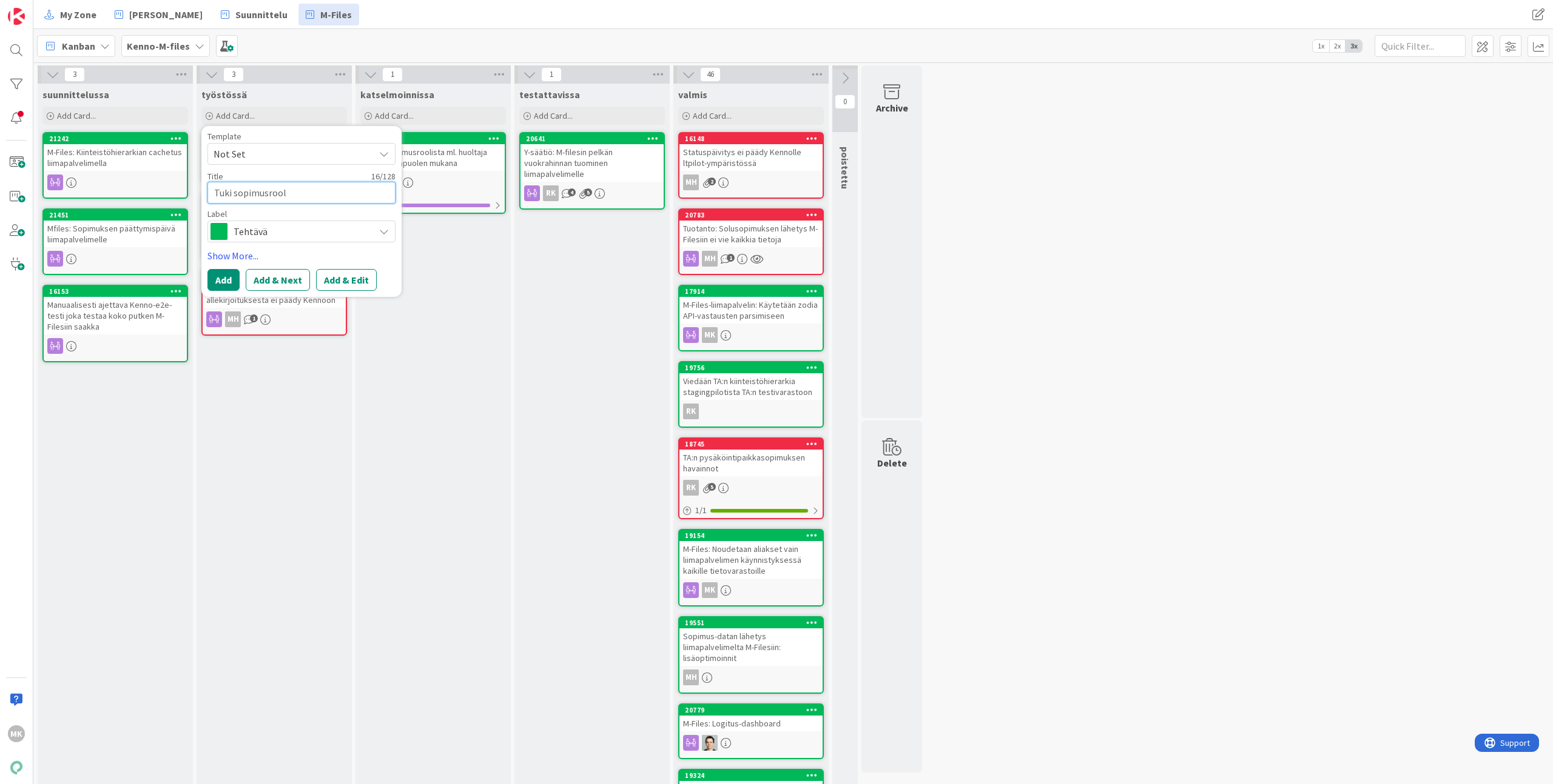
type textarea "Tuki sopimusroole"
type textarea "x"
type textarea "Tuki sopimusroolei"
type textarea "x"
type textarea "Tuki sopimusrooleil"
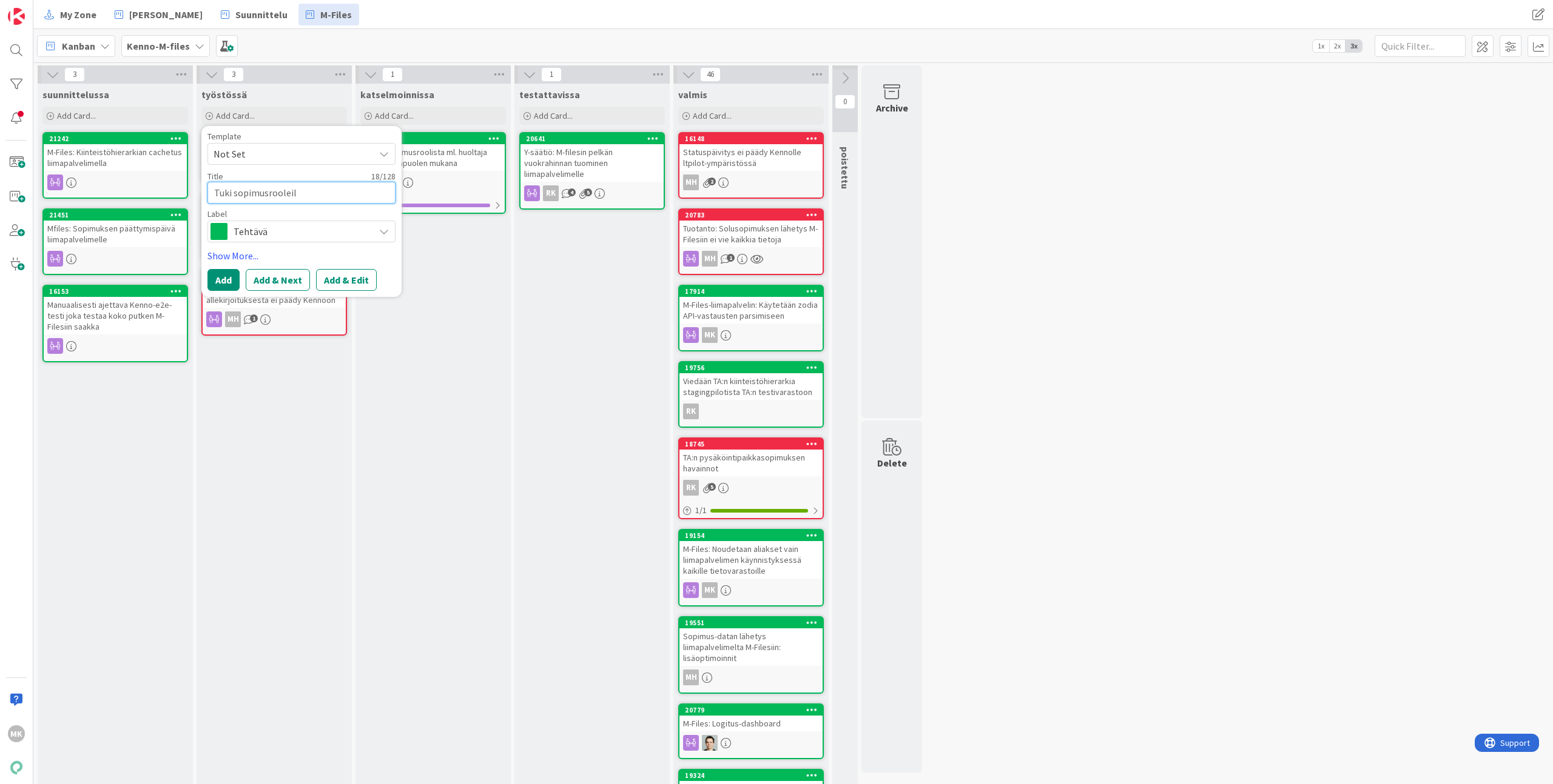
type textarea "x"
type textarea "Tuki sopimusrooleill"
type textarea "x"
type textarea "Tuki sopimusrooleille"
type textarea "x"
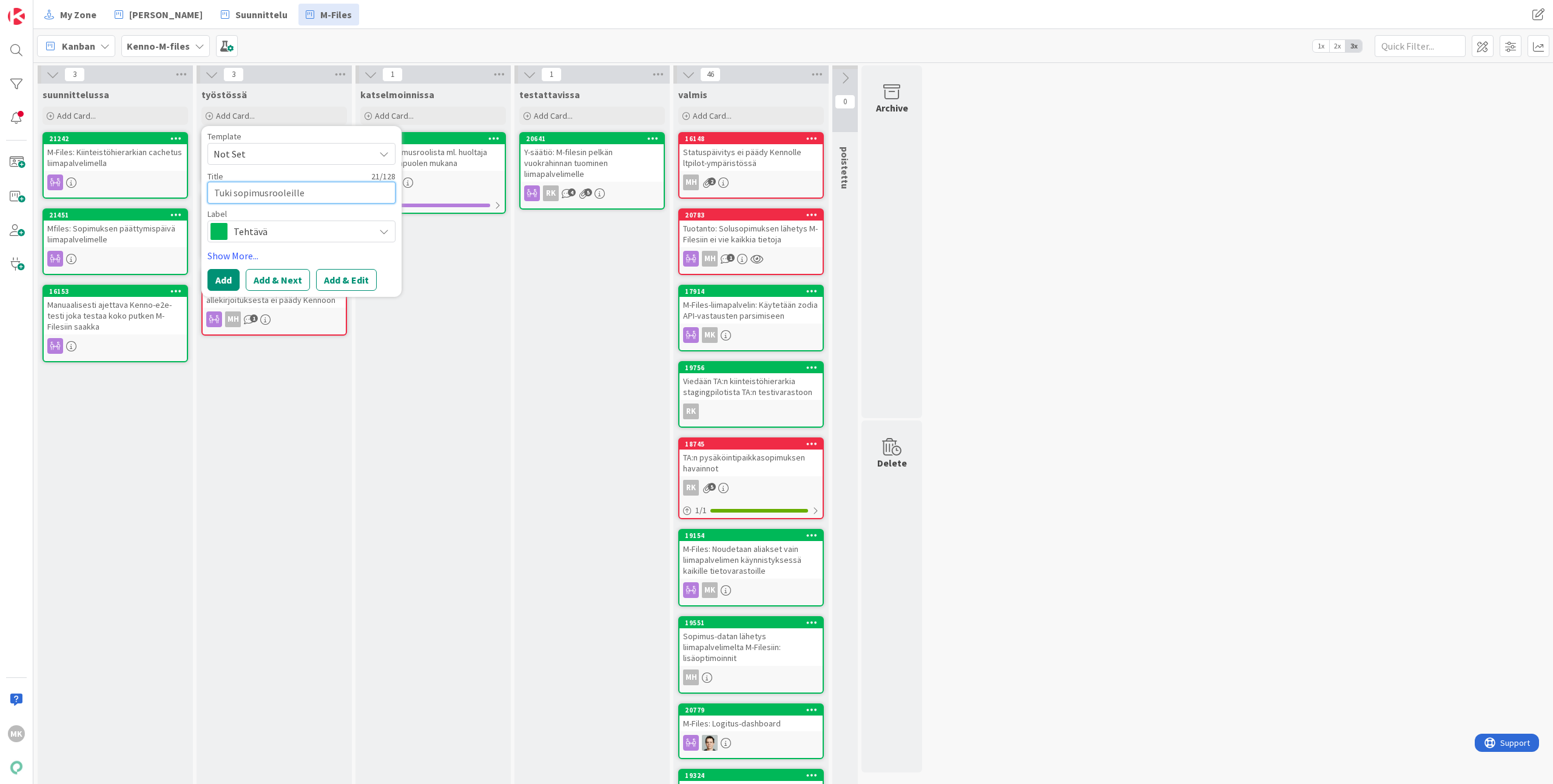
type textarea "Tuki sopimusrooleille"
type textarea "x"
type textarea "Tuki sopimusrooleille K"
type textarea "x"
type textarea "Tuki sopimusrooleille Ko"
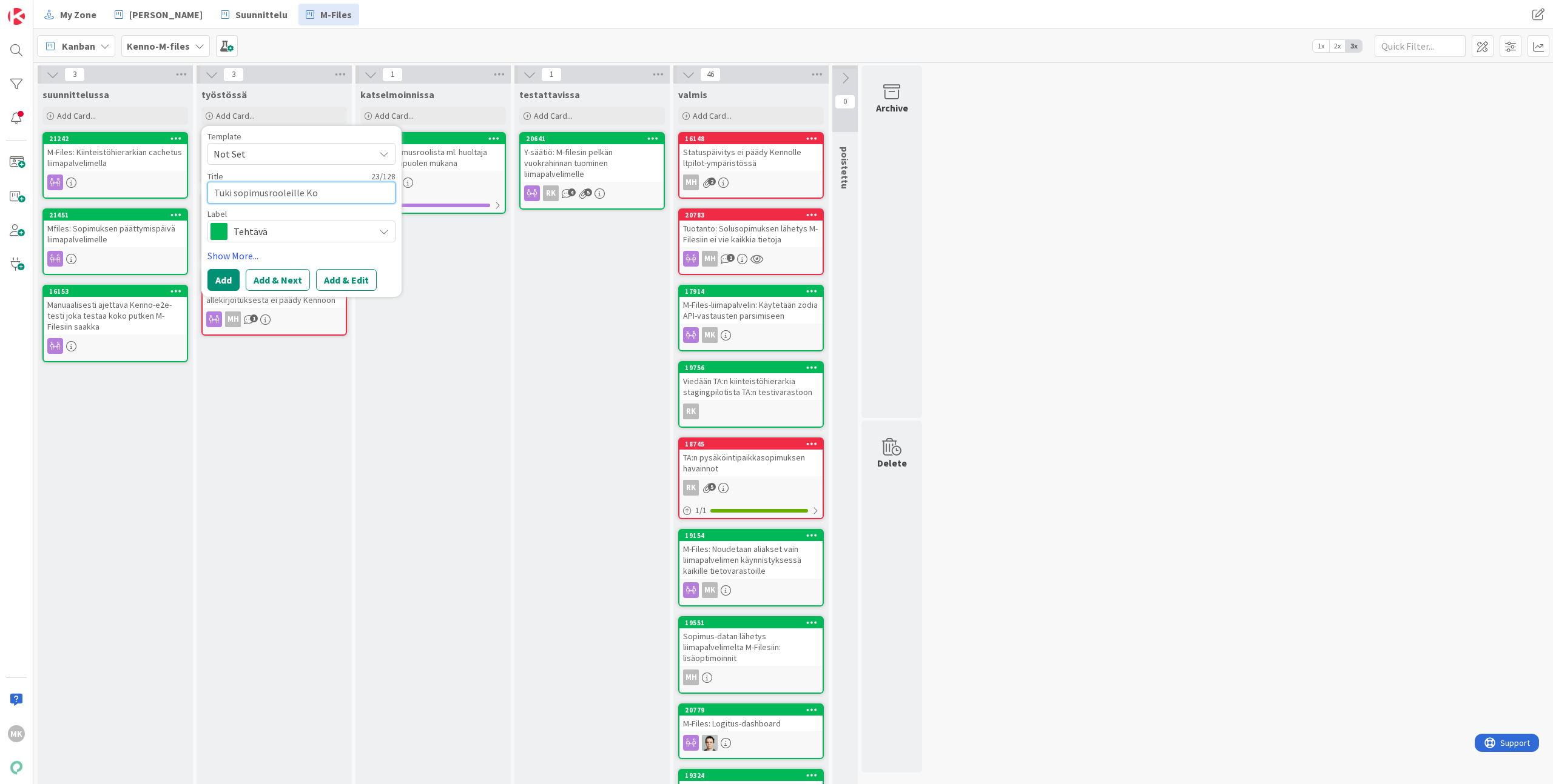
type textarea "x"
type textarea "Tuki sopimusrooleille Kos"
type textarea "x"
type textarea "Tuki sopimusrooleille Kosi"
type textarea "x"
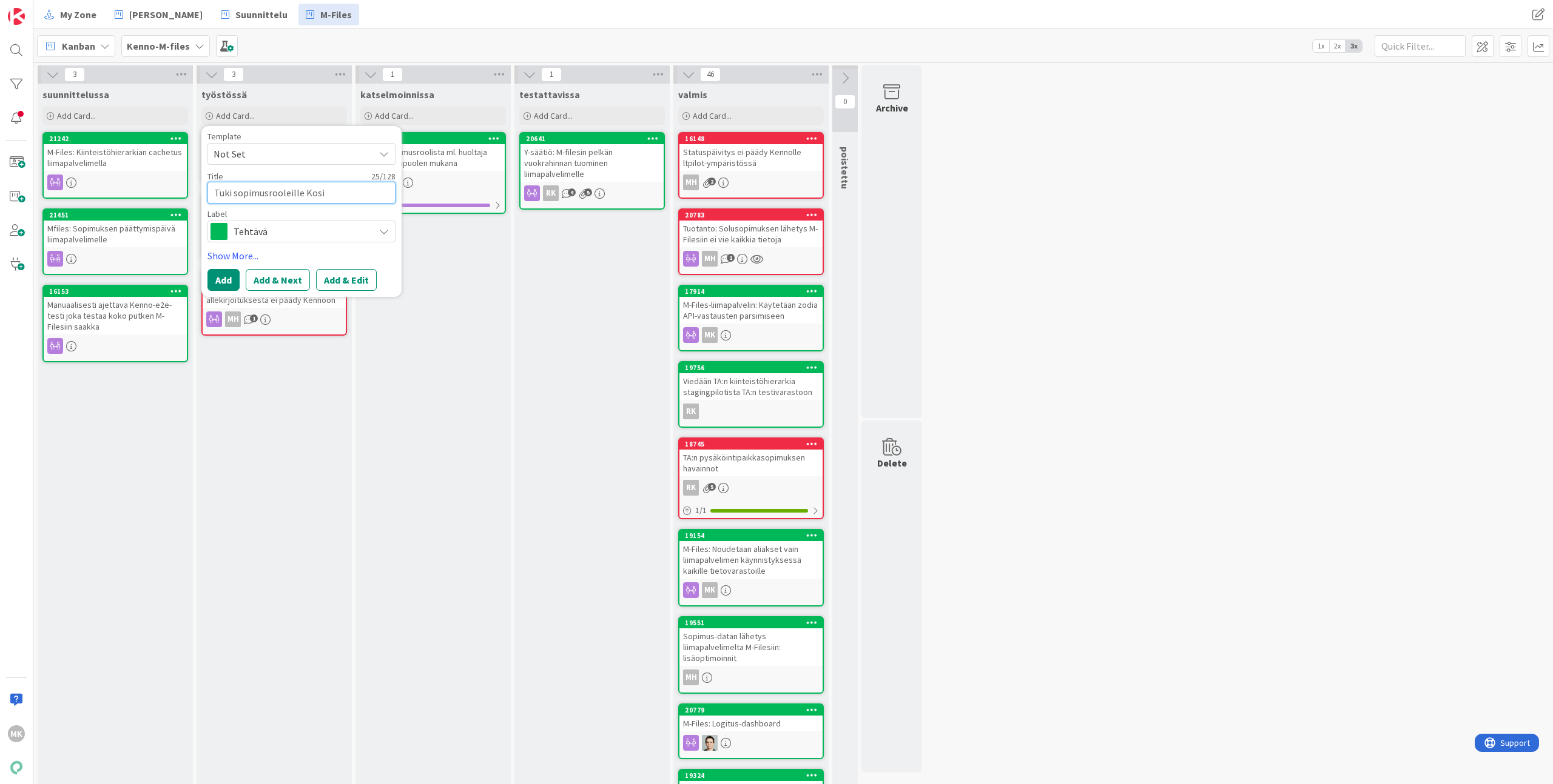
type textarea "Tuki sopimusrooleille Kosil"
type textarea "x"
type textarea "Tuki sopimusrooleille Kosila"
type textarea "x"
type textarea "Tuki sopimusrooleille Kosilan"
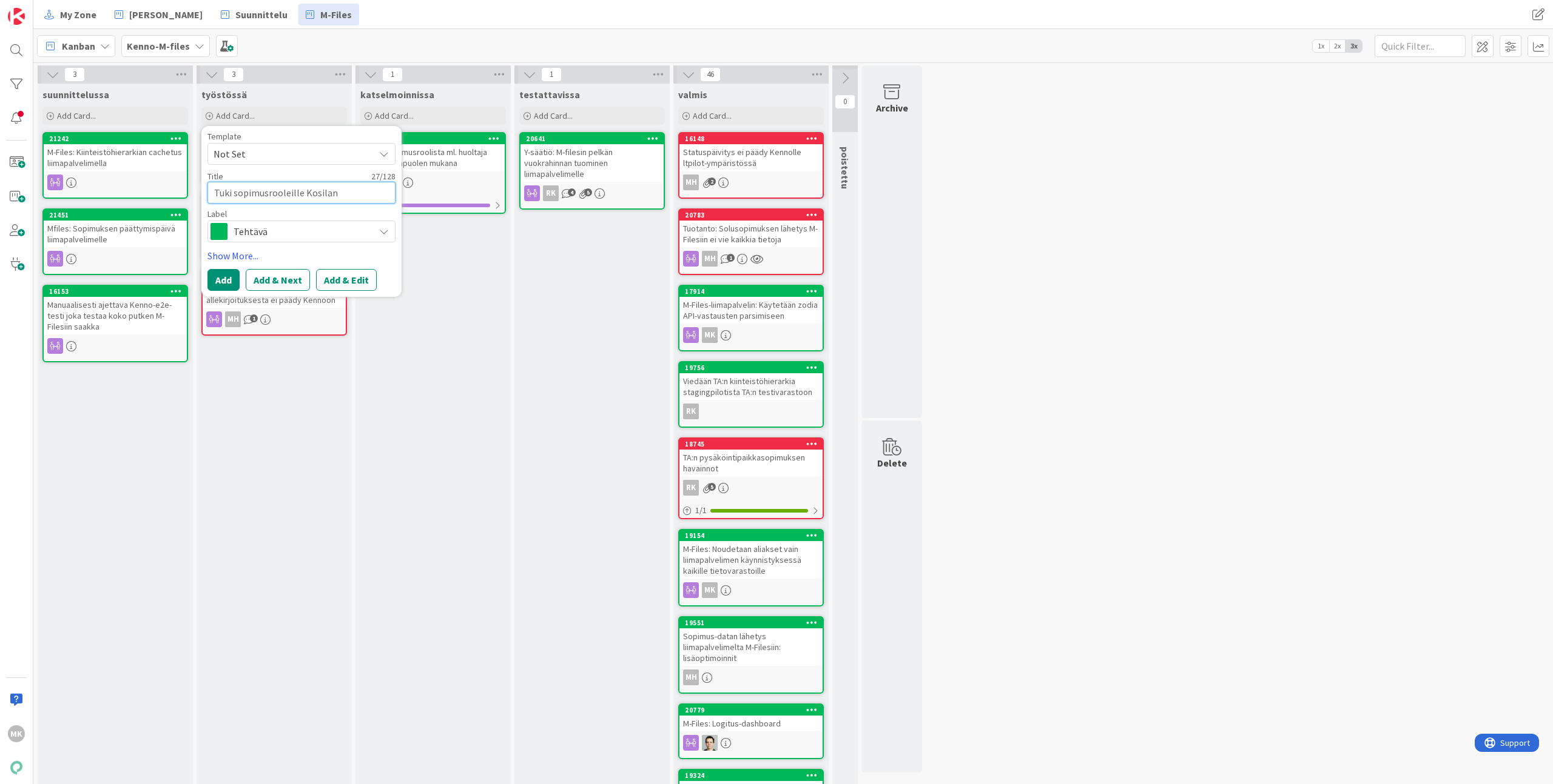
type textarea "x"
type textarea "Tuki sopimusrooleille Kosilan"
type textarea "x"
type textarea "Tuki sopimusrooleille Kosilan M"
type textarea "x"
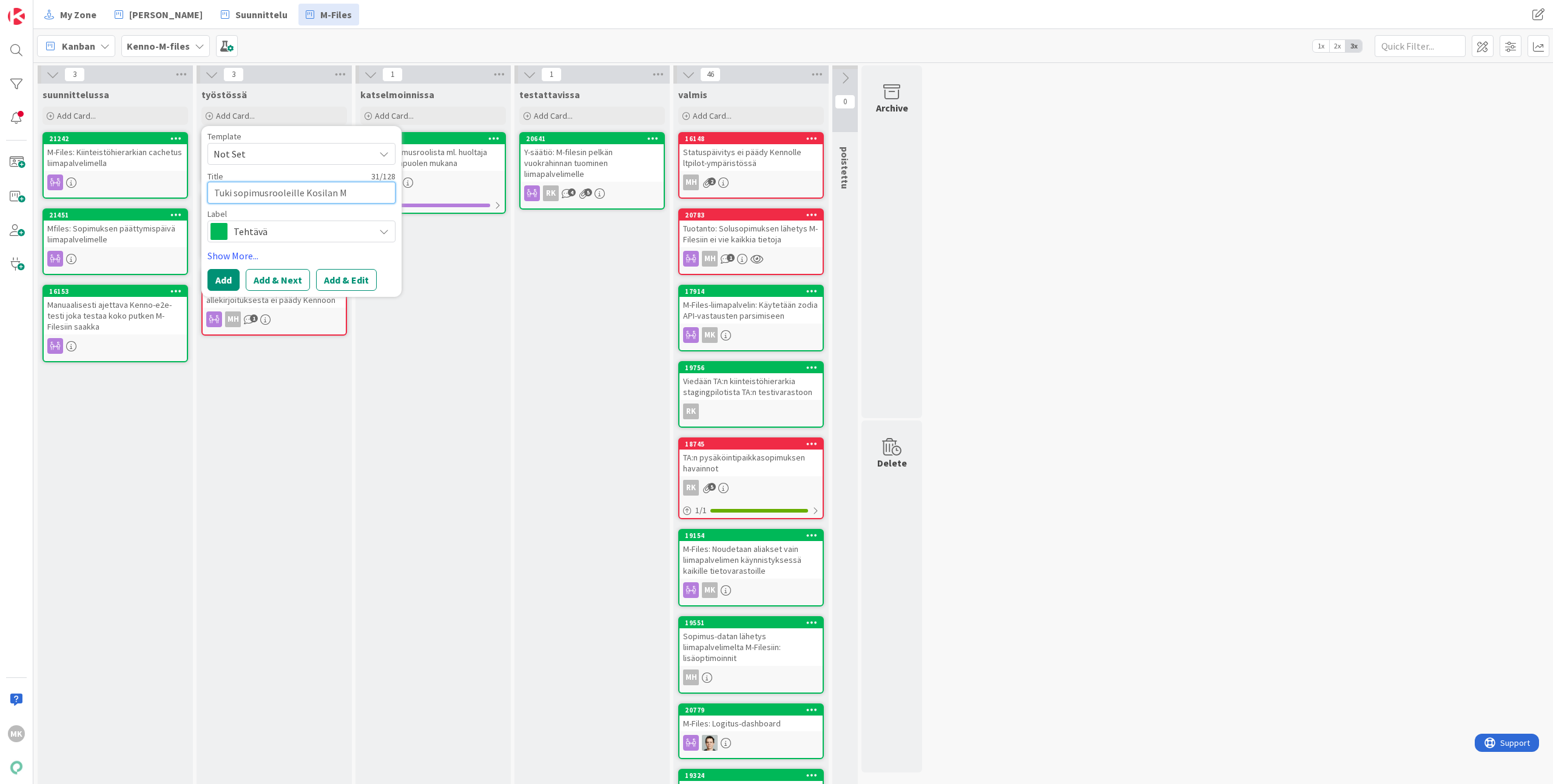
type textarea "Tuki sopimusrooleille Kosilan M-"
type textarea "x"
type textarea "Tuki sopimusrooleille Kosilan M-F"
type textarea "x"
type textarea "Tuki sopimusrooleille Kosilan M-Fi"
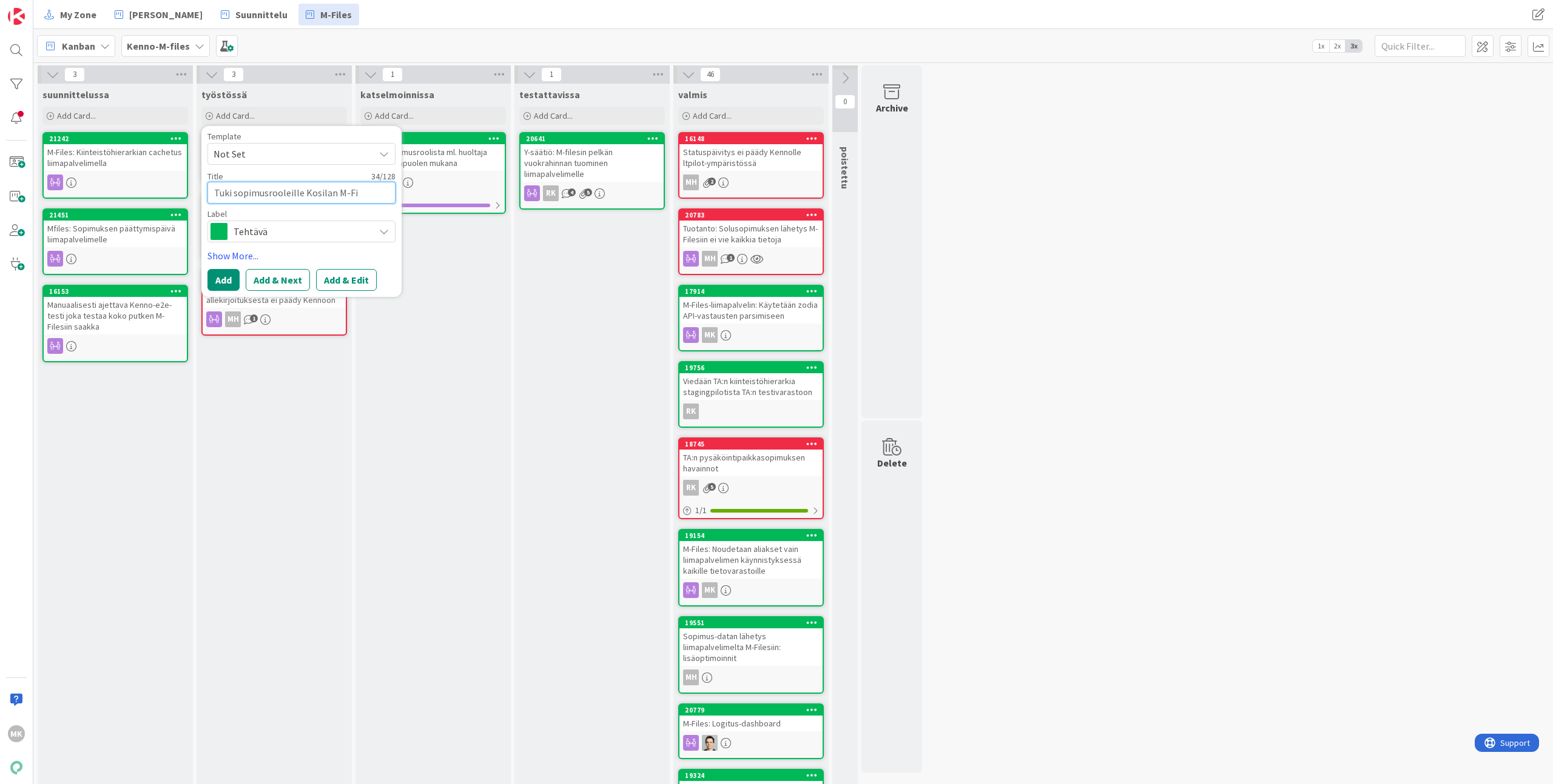
type textarea "x"
type textarea "Tuki sopimusrooleille Kosilan M-Fil"
type textarea "x"
type textarea "Tuki sopimusrooleille Kosilan M-File"
type textarea "x"
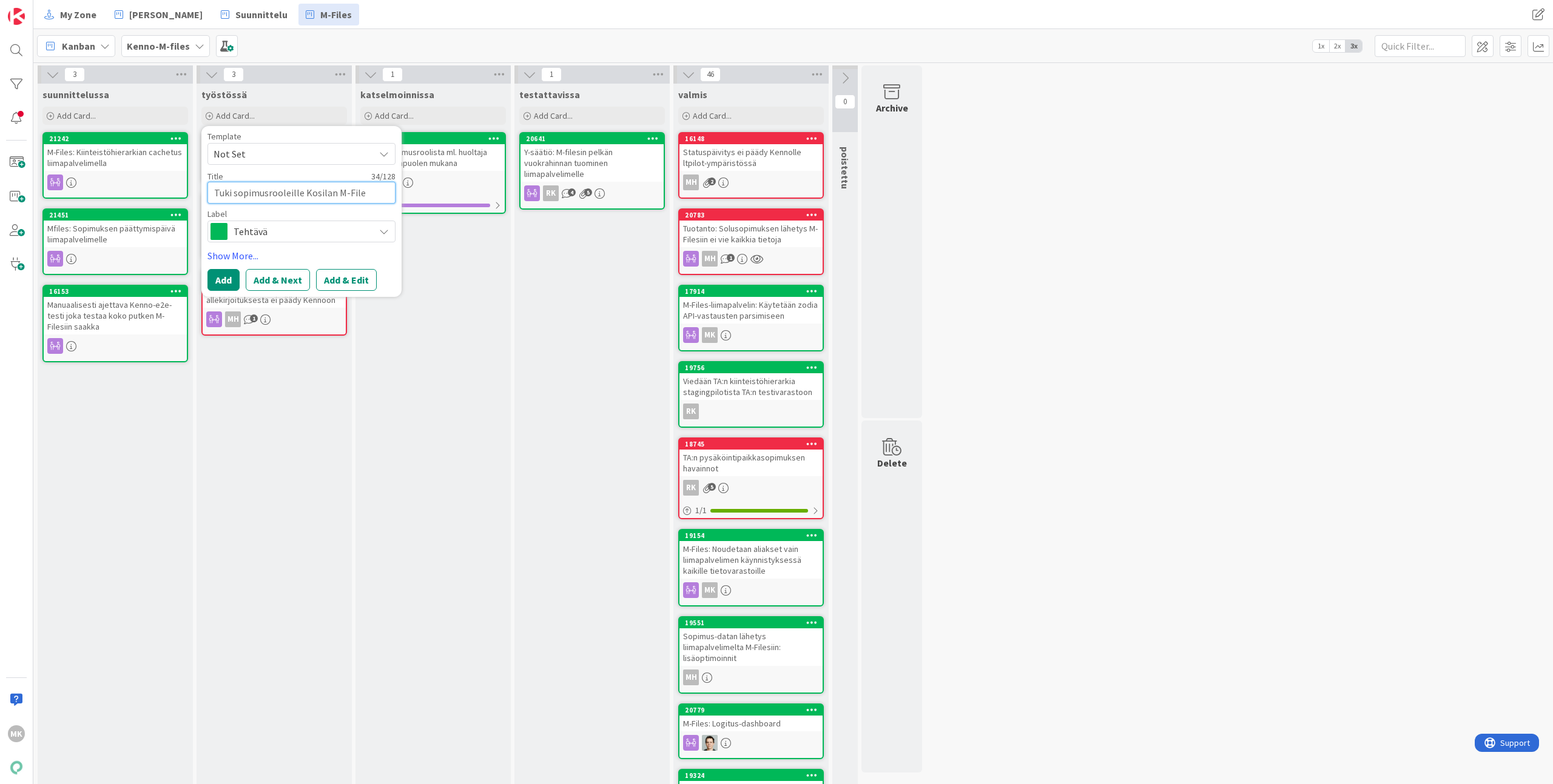
type textarea "Tuki sopimusrooleille Kosilan M-Files"
type textarea "x"
type textarea "Tuki sopimusrooleille Kosilan M-Filesi"
type textarea "x"
type textarea "Tuki sopimusrooleille Kosilan M-Filesii"
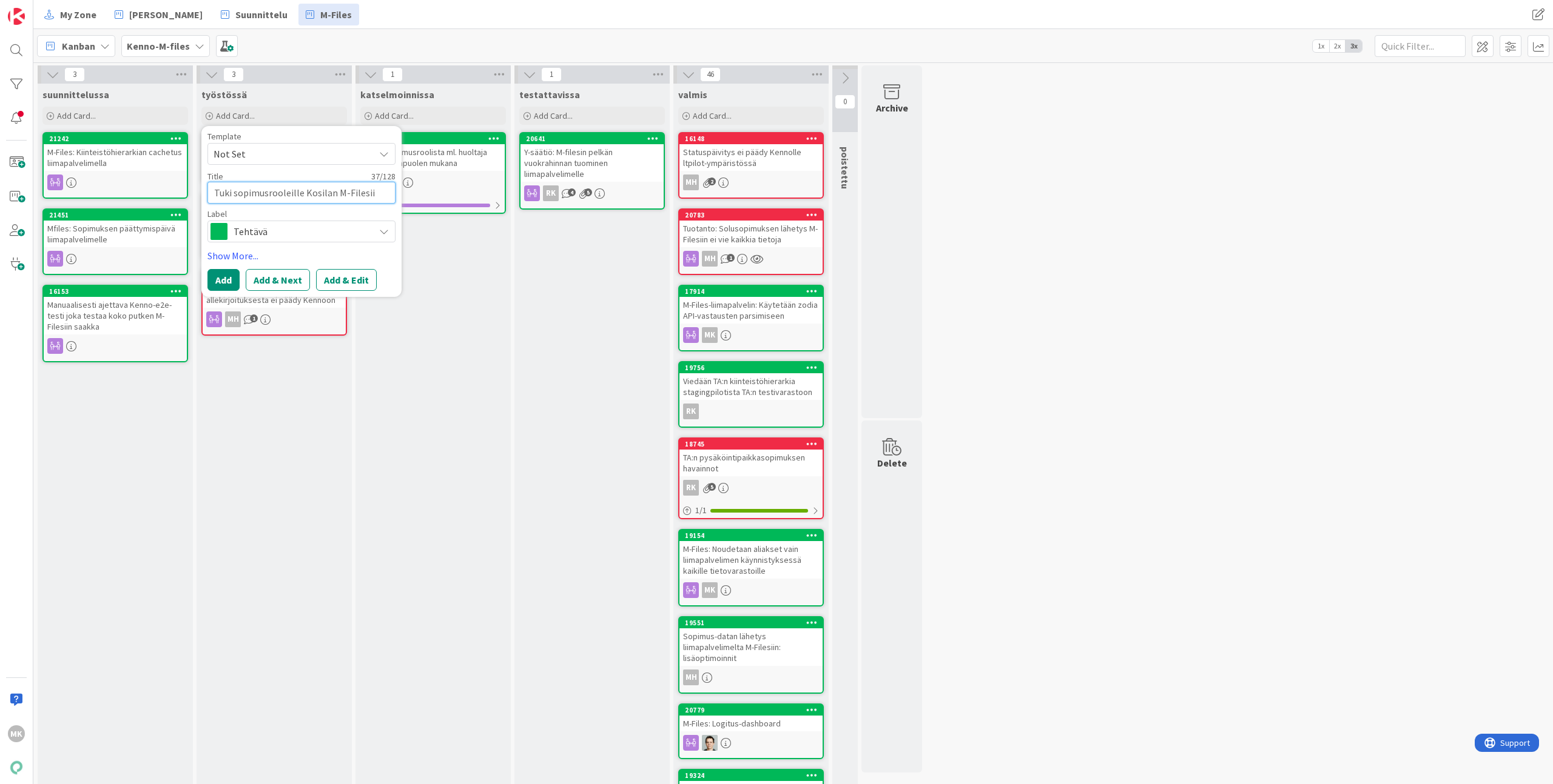
type textarea "x"
type textarea "Tuki sopimusrooleille Kosilan M-Filesiin"
type textarea "x"
type textarea "Tuki sopimusrooleille Kosilan/ M-Filesiin"
type textarea "x"
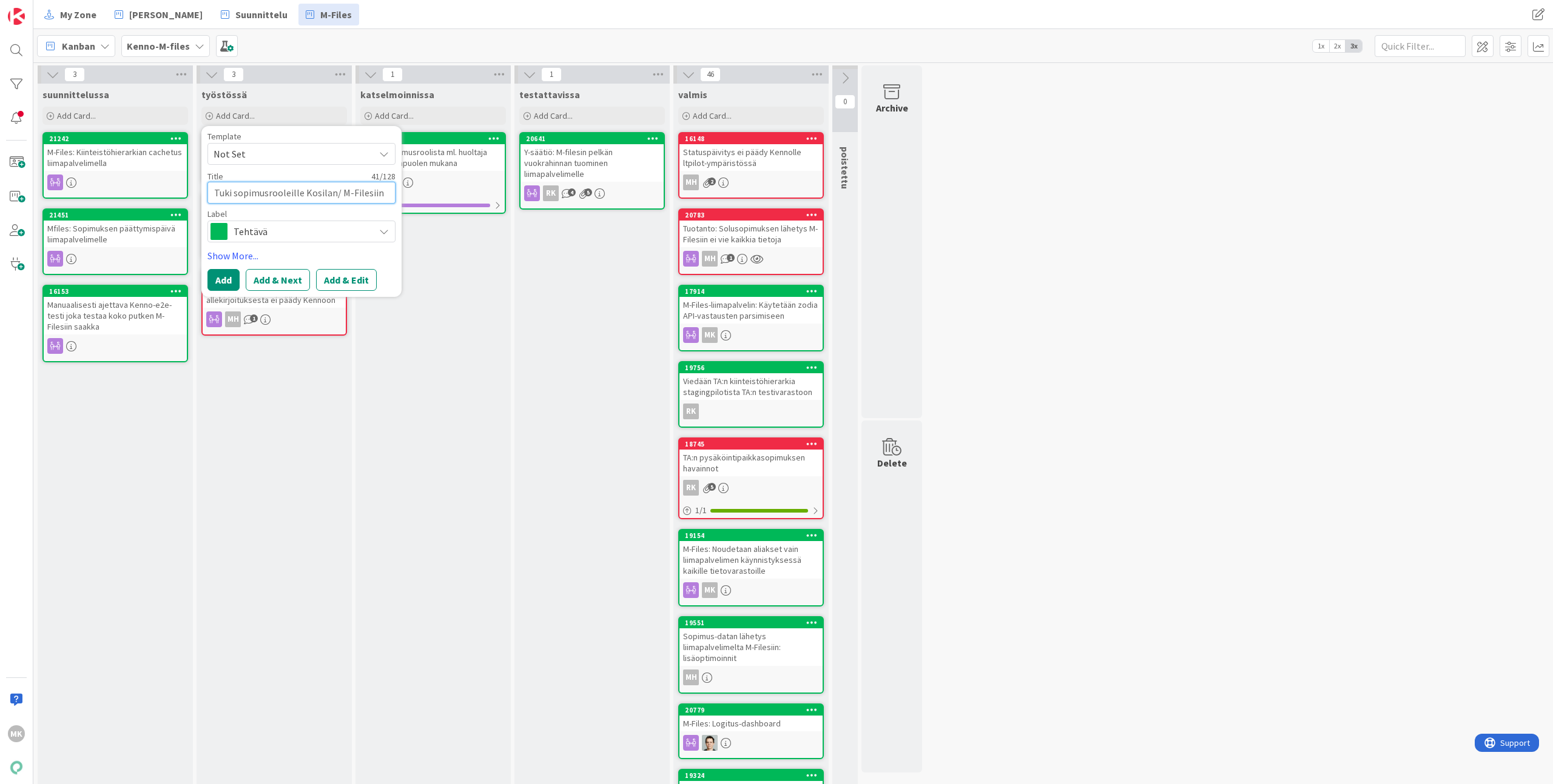
type textarea "Tuki sopimusrooleille Kosilan/P M-Filesiin"
type textarea "x"
type textarea "Tuki sopimusrooleille Kosilan/PS M-Filesiin"
type textarea "x"
type textarea "Tuki sopimusrooleille Kosilan/PSO M-Filesiin"
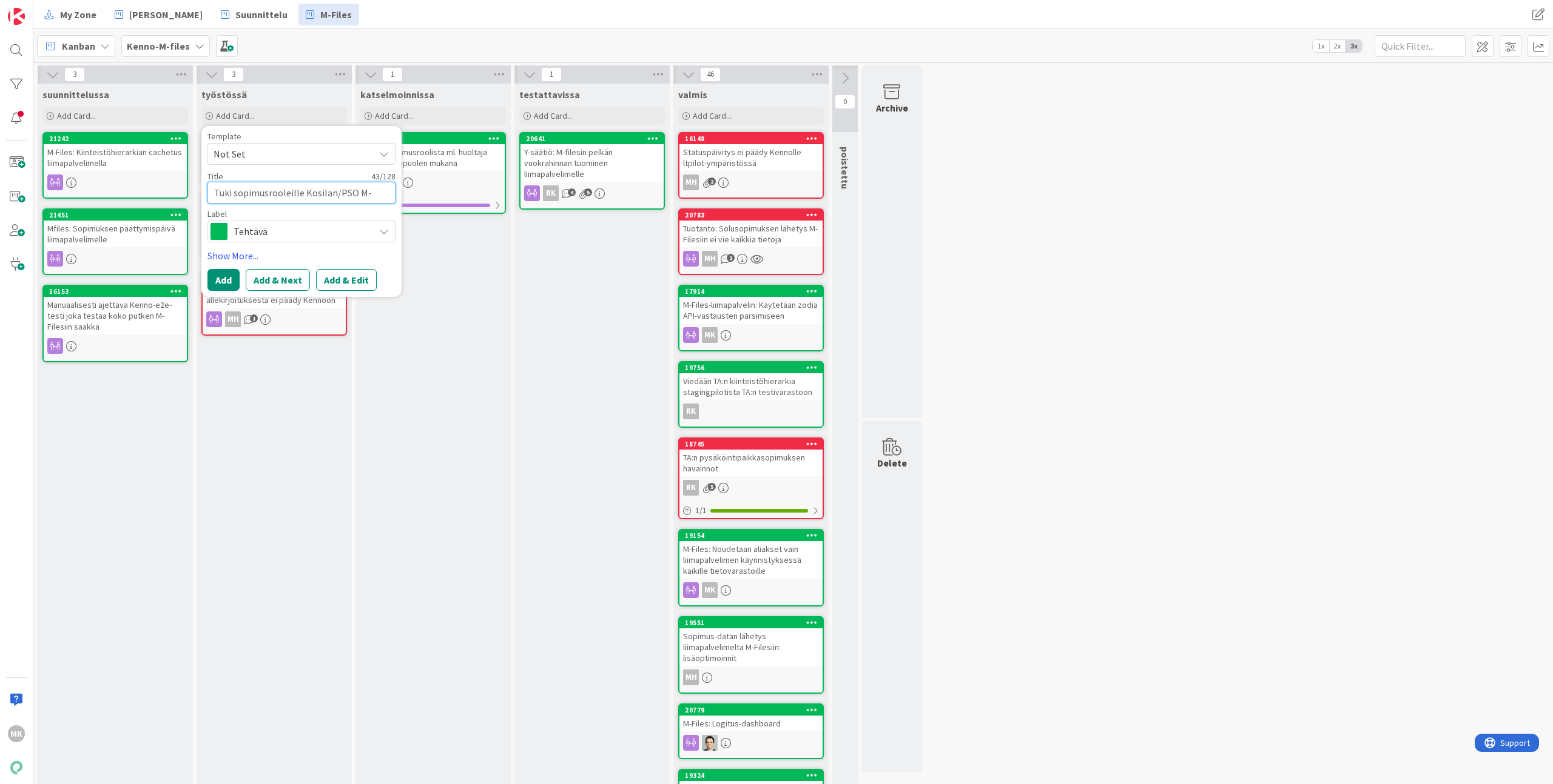
type textarea "x"
type textarea "Tuki sopimusrooleille Kosilan/PSOA M-Filesiin"
type textarea "x"
type textarea "Tuki sopimusrooleille Kosilan/PSOAS M-Filesiin"
type textarea "x"
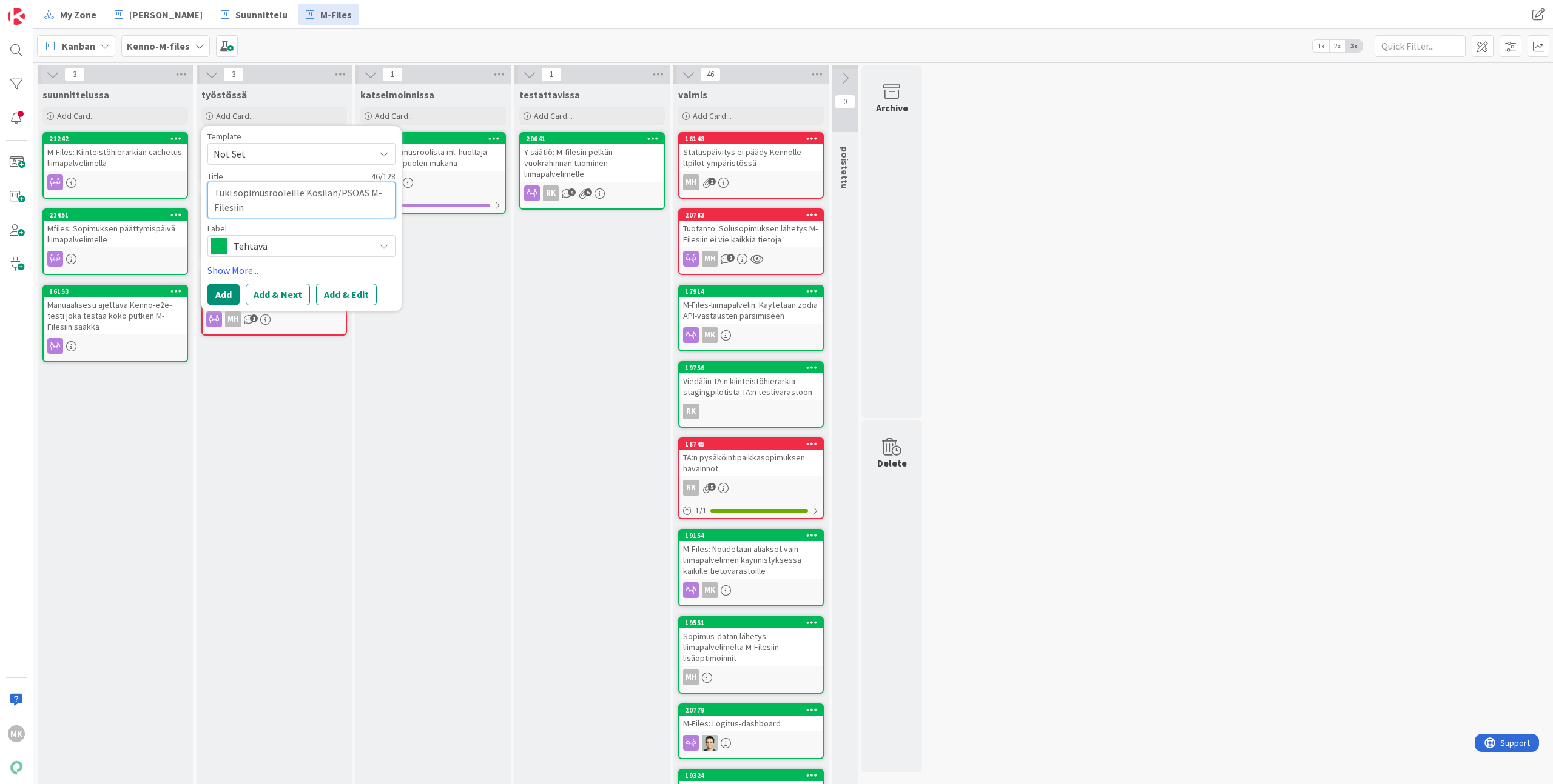
type textarea "Tuki sopimusrooleille Kosilan/PSOAS: M-Filesiin"
type textarea "x"
type textarea "Tuki sopimusrooleille Kosilan/PSOAS:n M-Filesiin"
click at [231, 299] on button "Add" at bounding box center [223, 294] width 32 height 21
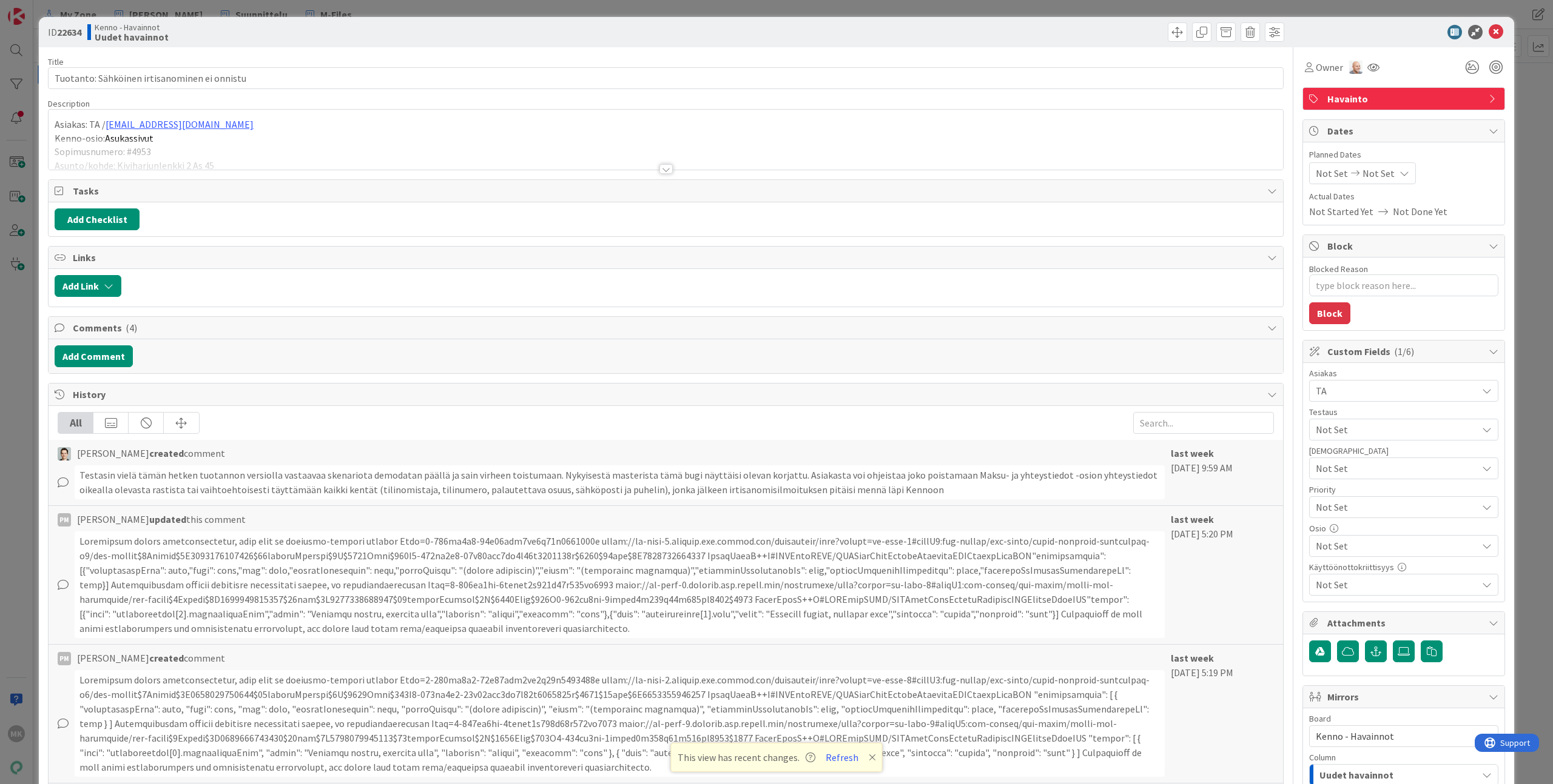
click at [194, 17] on div "ID 22634 Kenno - Havainnot Uudet havainnot Title 44 / 128 Tuotanto: Sähköinen i…" at bounding box center [776, 392] width 1553 height 784
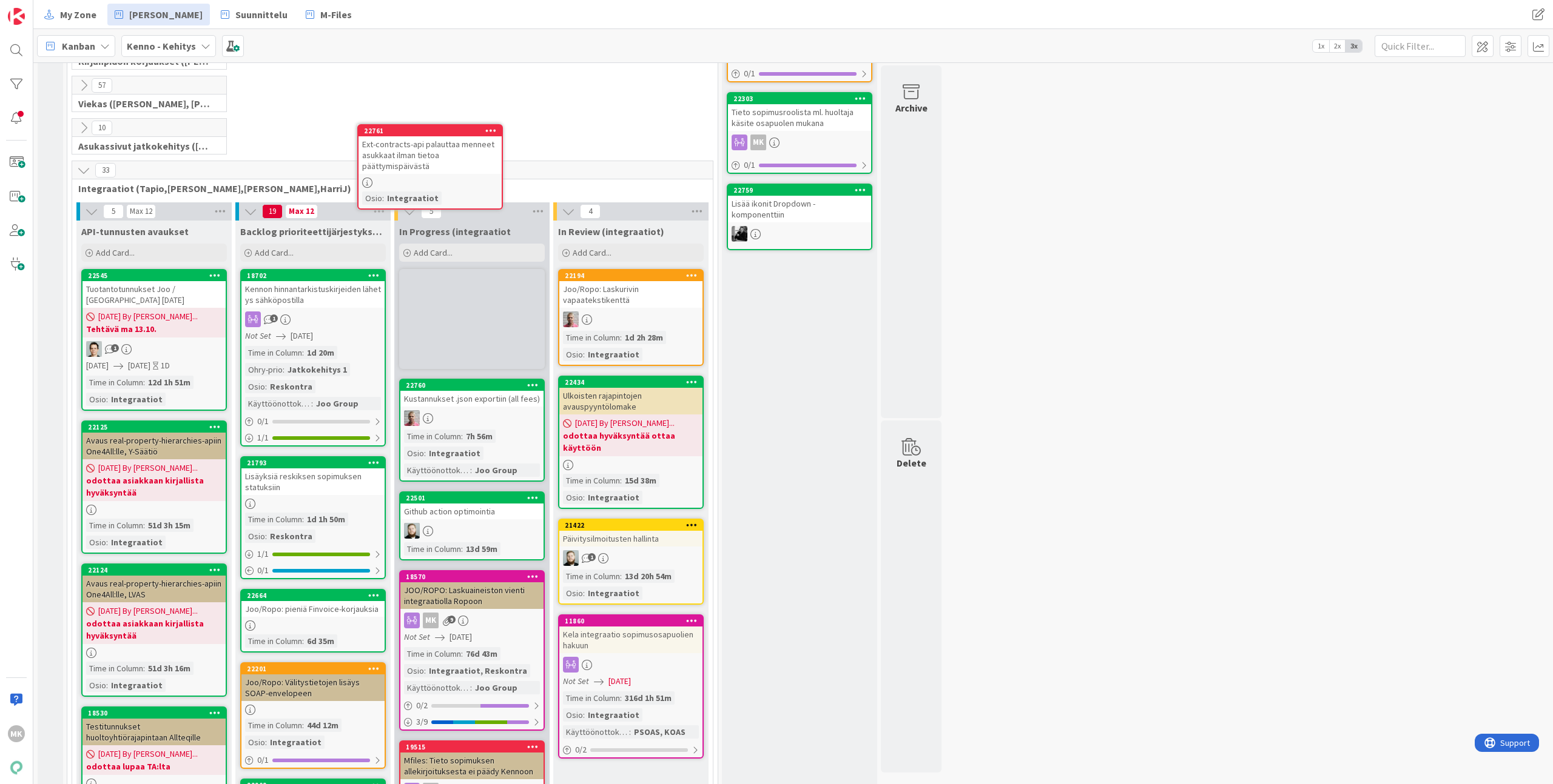
scroll to position [274, 0]
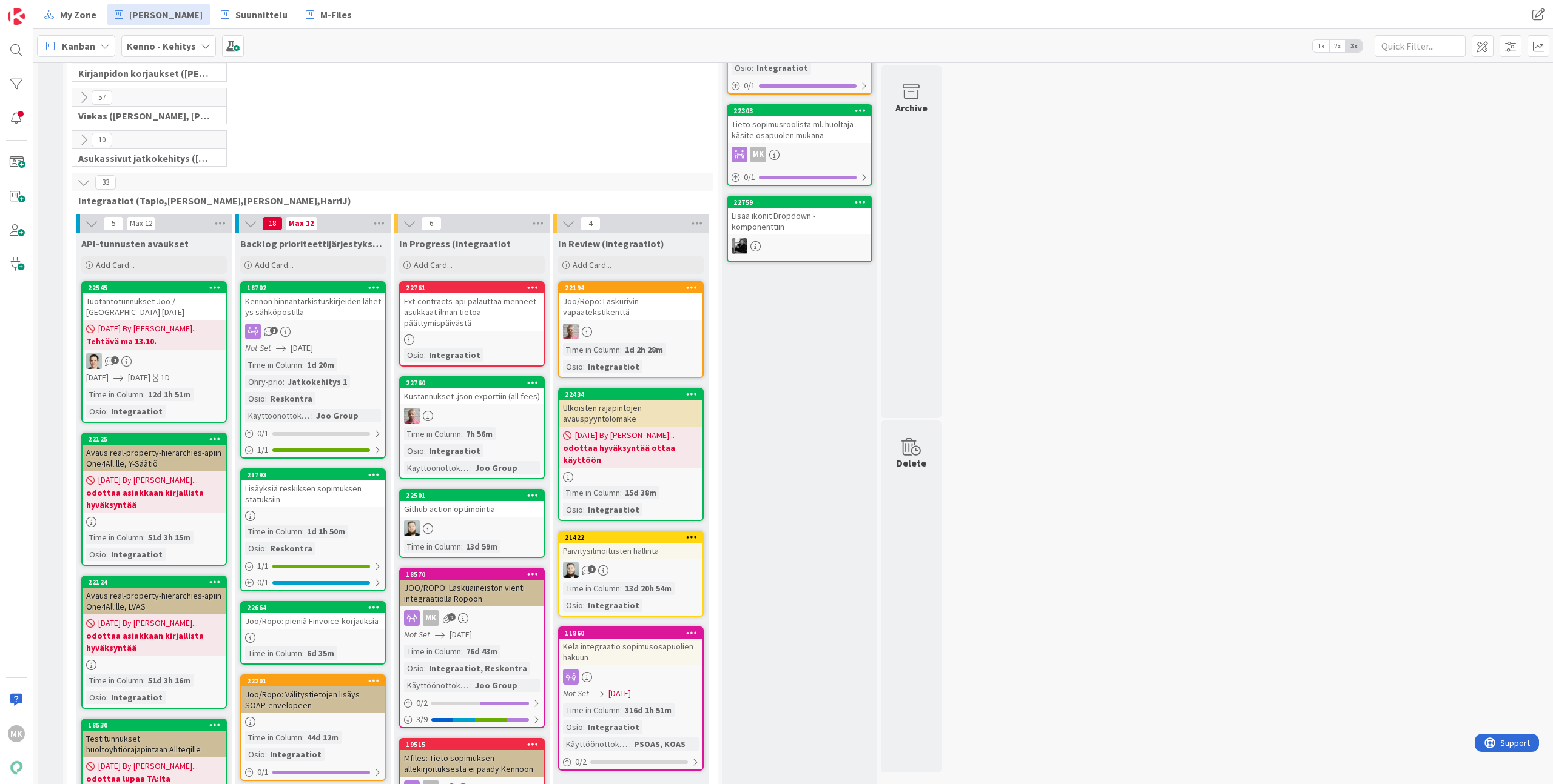
click at [489, 311] on div "Ext-contracts-api palauttaa menneet asukkaat ilman tietoa päättymispäivästä" at bounding box center [471, 312] width 143 height 37
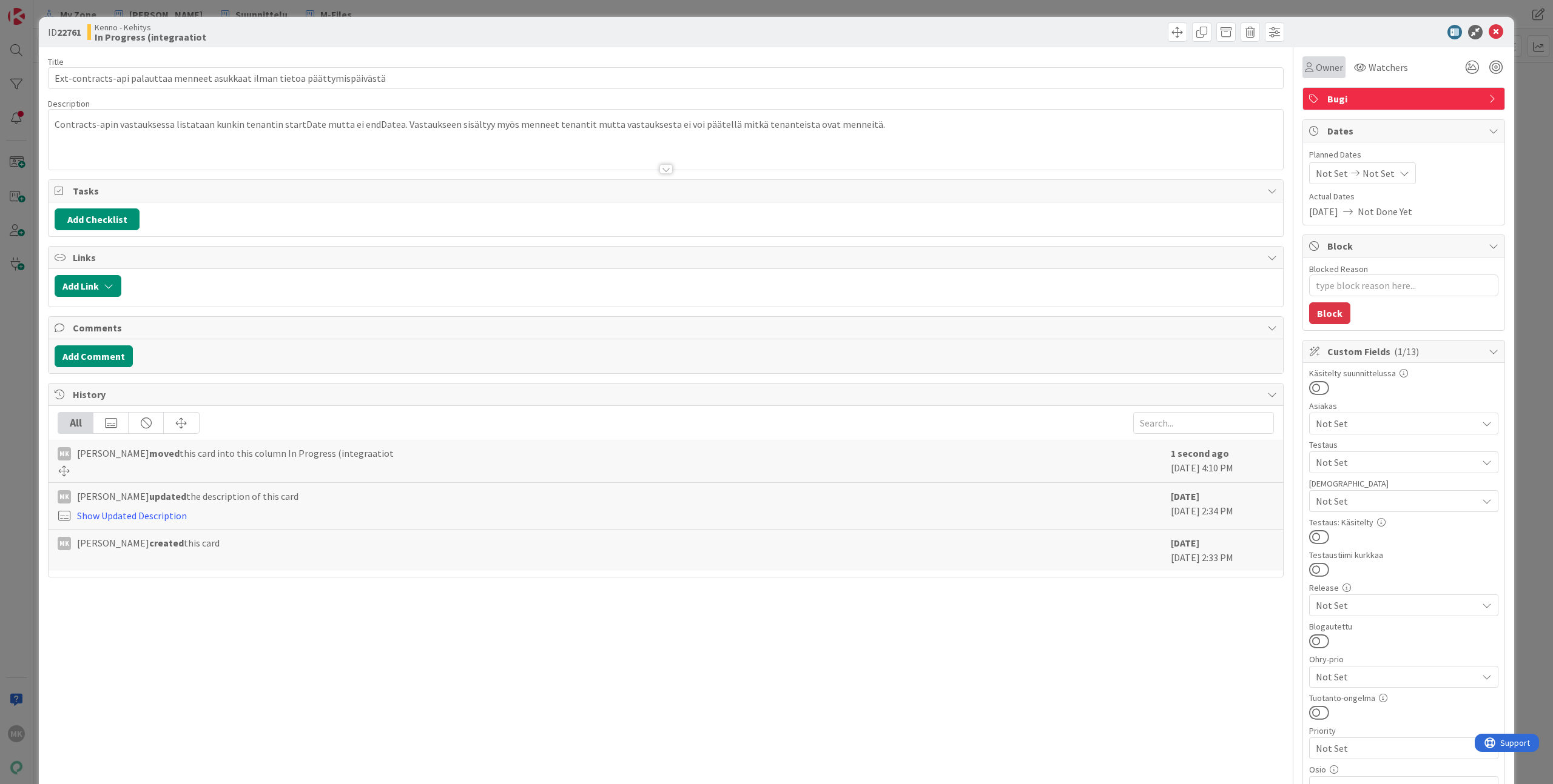
click at [1312, 76] on div "Owner" at bounding box center [1324, 66] width 43 height 21
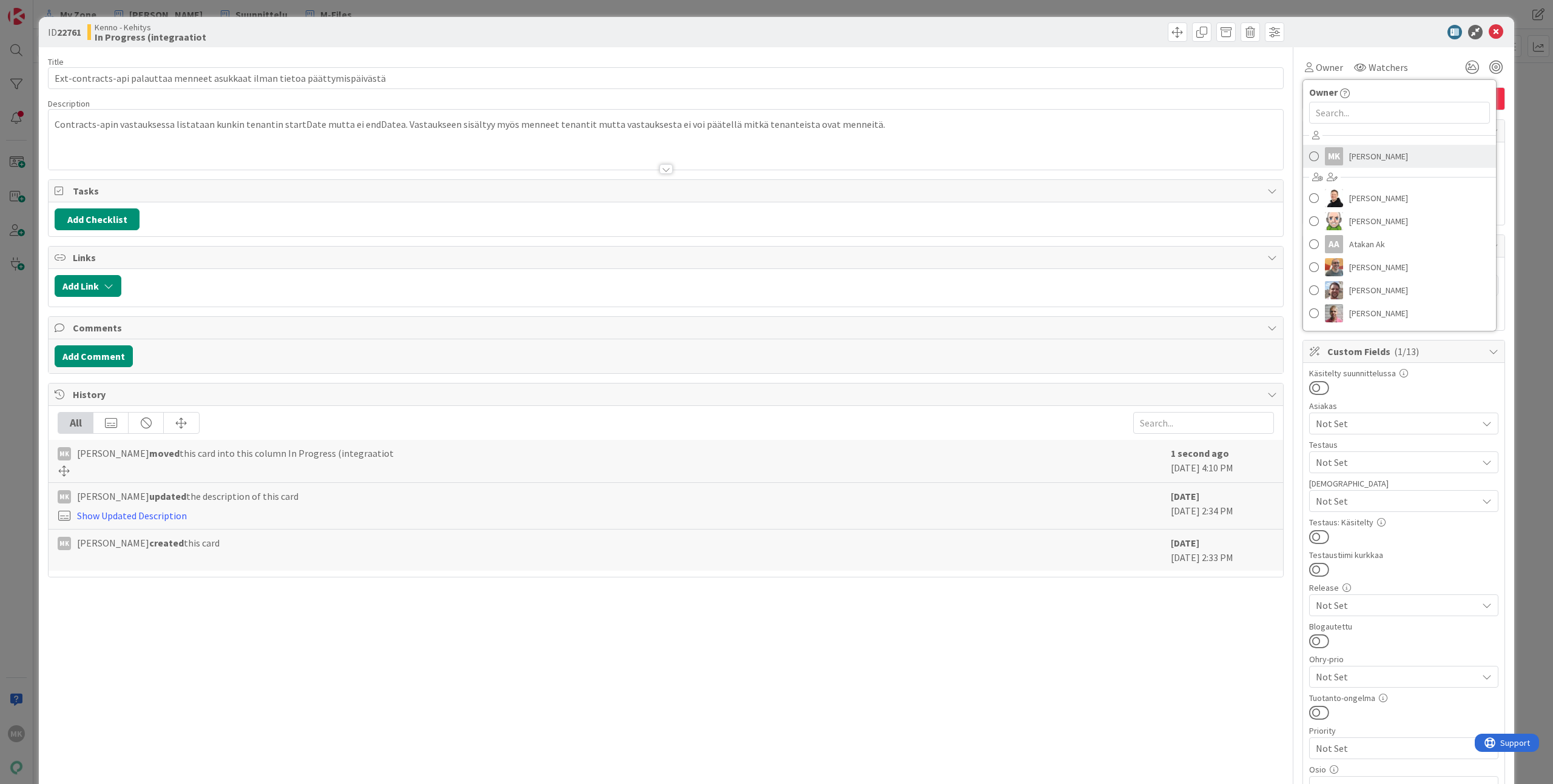
click at [1354, 156] on span "[PERSON_NAME]" at bounding box center [1378, 156] width 59 height 18
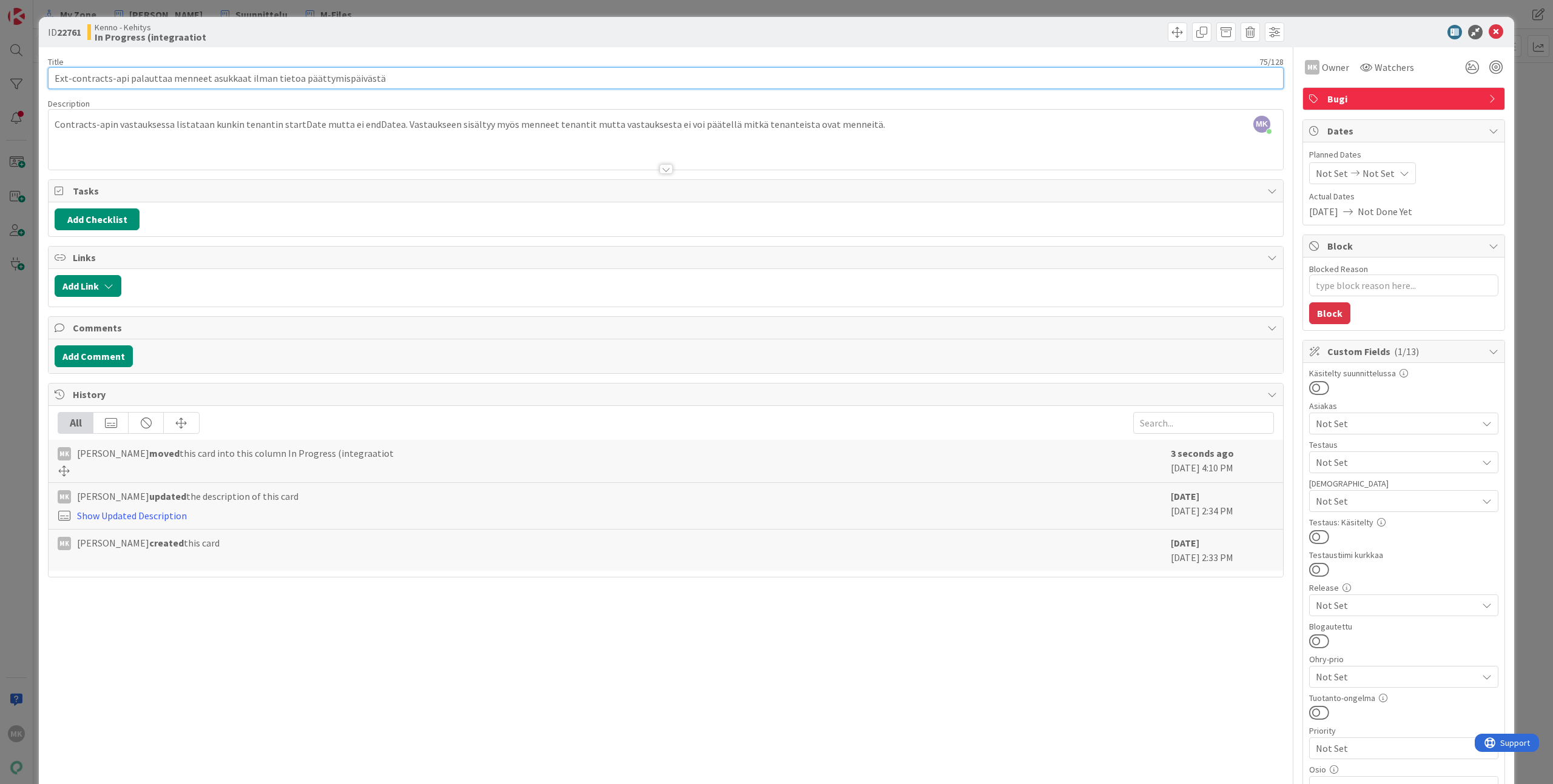
click at [368, 80] on input "Ext-contracts-api palauttaa menneet asukkaat ilman tietoa päättymispäivästä" at bounding box center [665, 78] width 1235 height 21
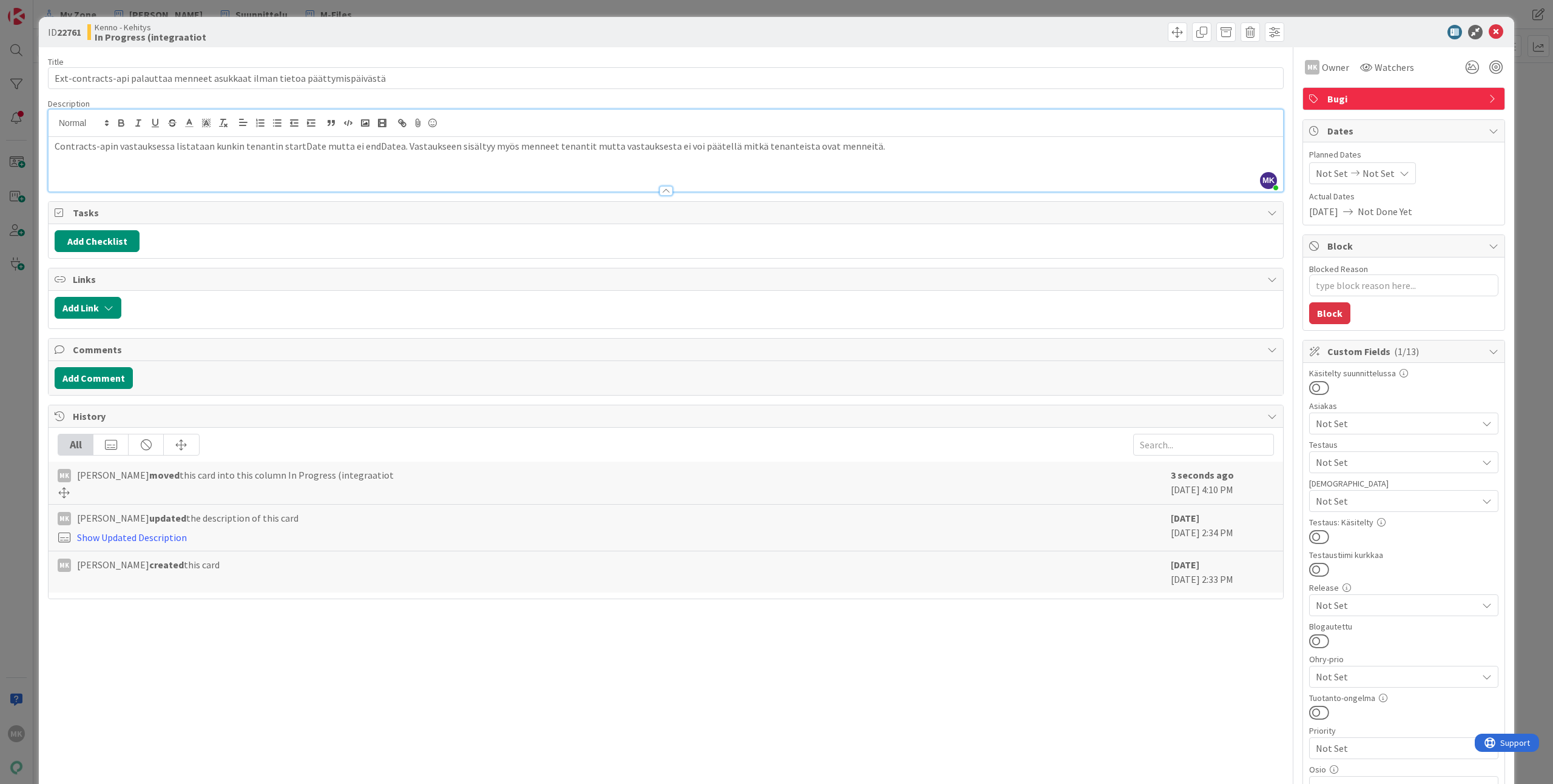
click at [496, 133] on div "MK [PERSON_NAME] joined 49 m ago Contracts-apin vastauksessa listataan kunkin t…" at bounding box center [666, 150] width 1234 height 82
click at [527, 139] on p "Contracts-apin vastauksessa listataan kunkin tenantin startDate mutta ei endDat…" at bounding box center [665, 146] width 1222 height 14
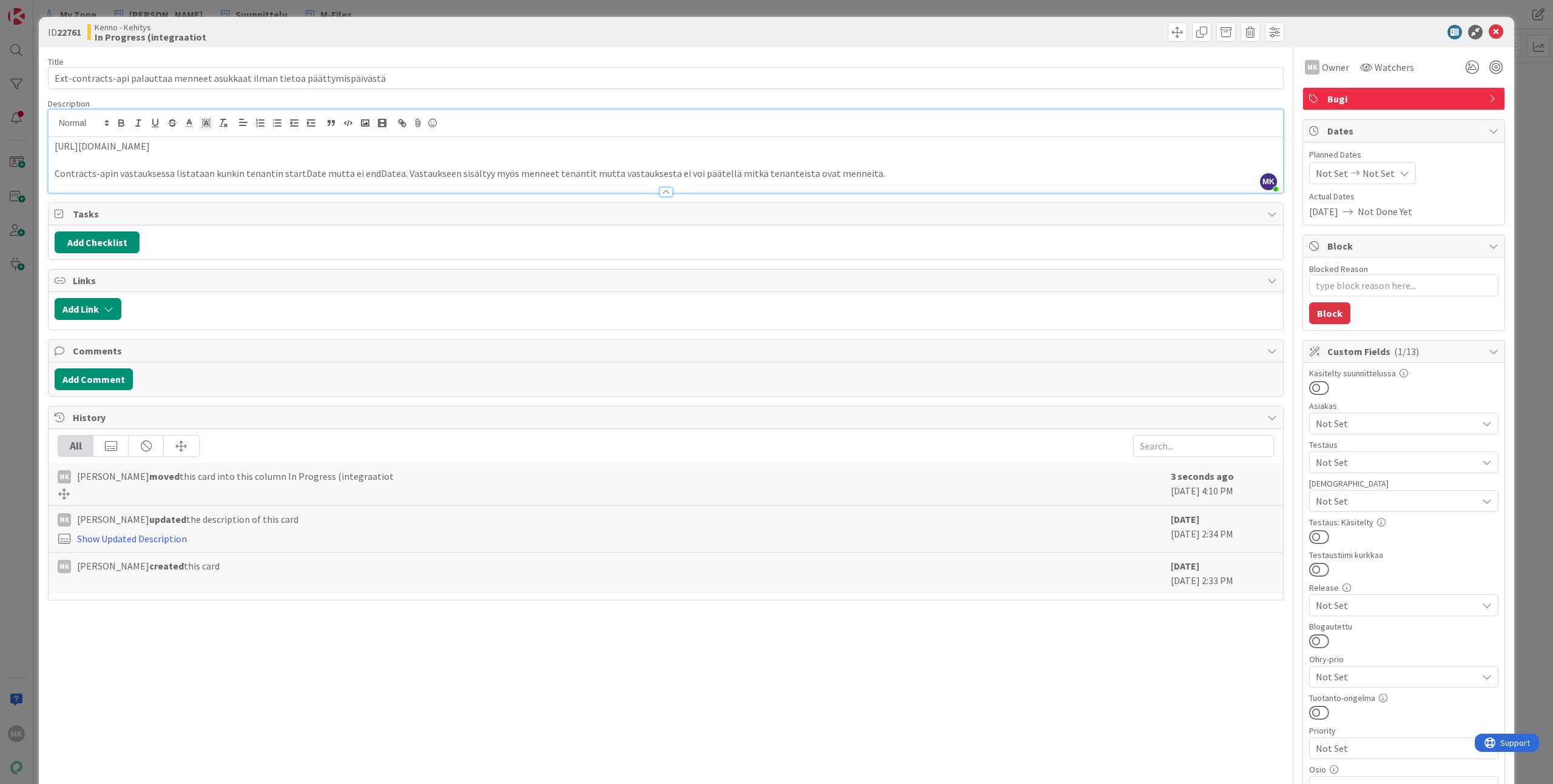
click at [582, 56] on div "Title 75 / 128" at bounding box center [665, 62] width 1235 height 11
click at [25, 205] on div "ID 22761 Kenno - Kehitys In Progress (integraatiot Title 75 / 128 Ext-contracts…" at bounding box center [776, 392] width 1553 height 784
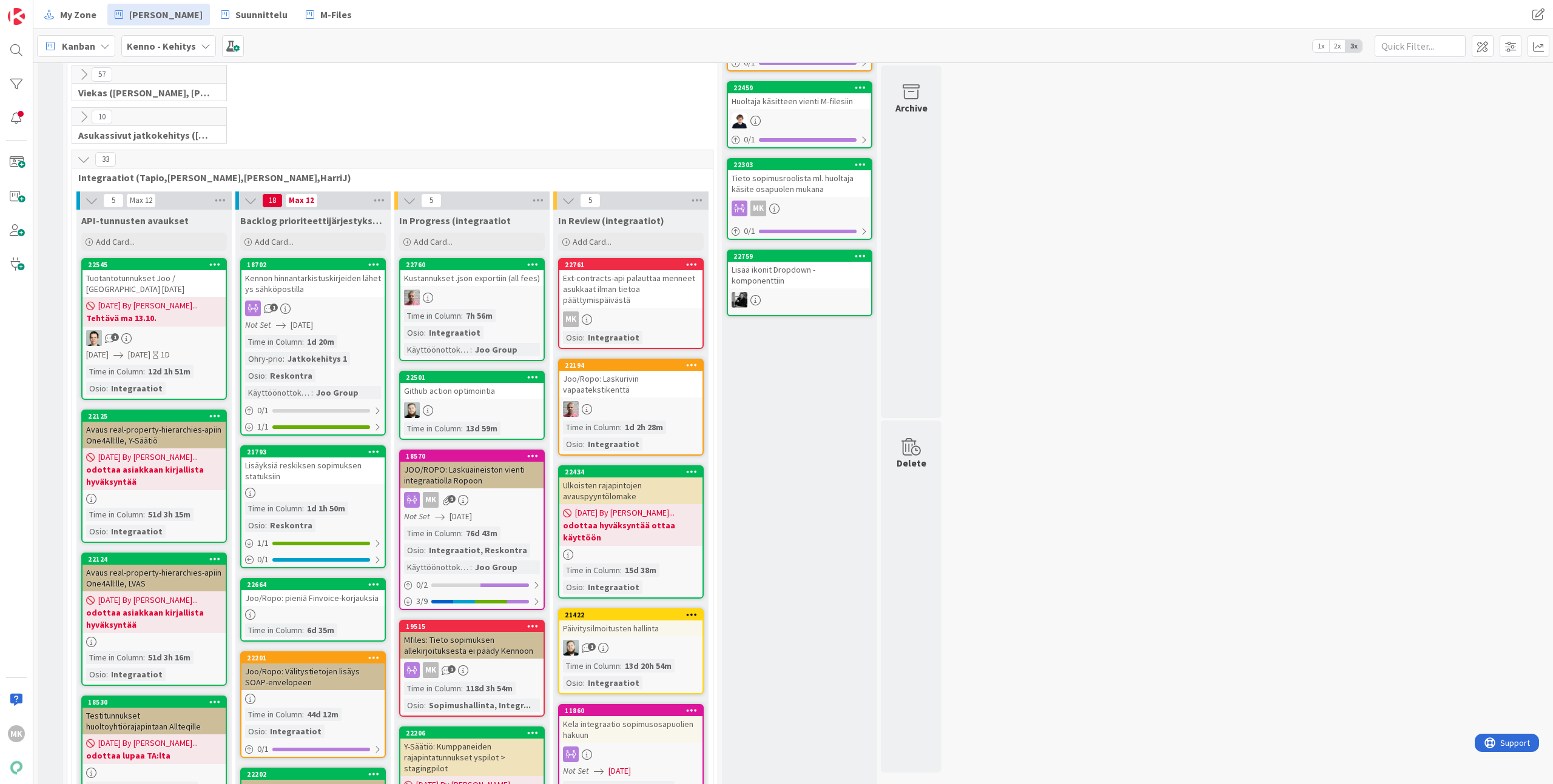
click at [279, 475] on div "Lisäyksiä reskiksen sopimuksen statuksiin" at bounding box center [312, 471] width 143 height 27
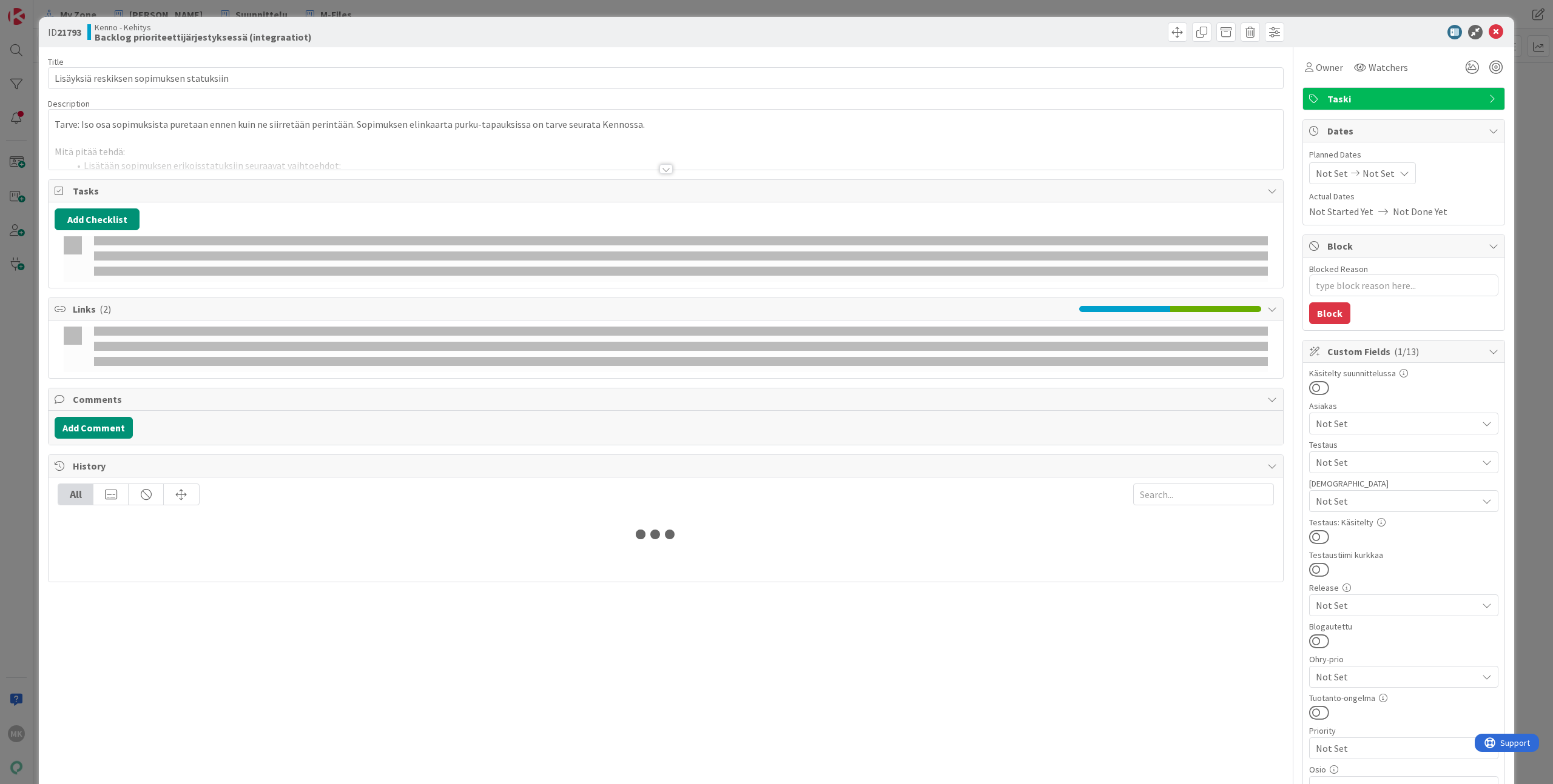
type textarea "x"
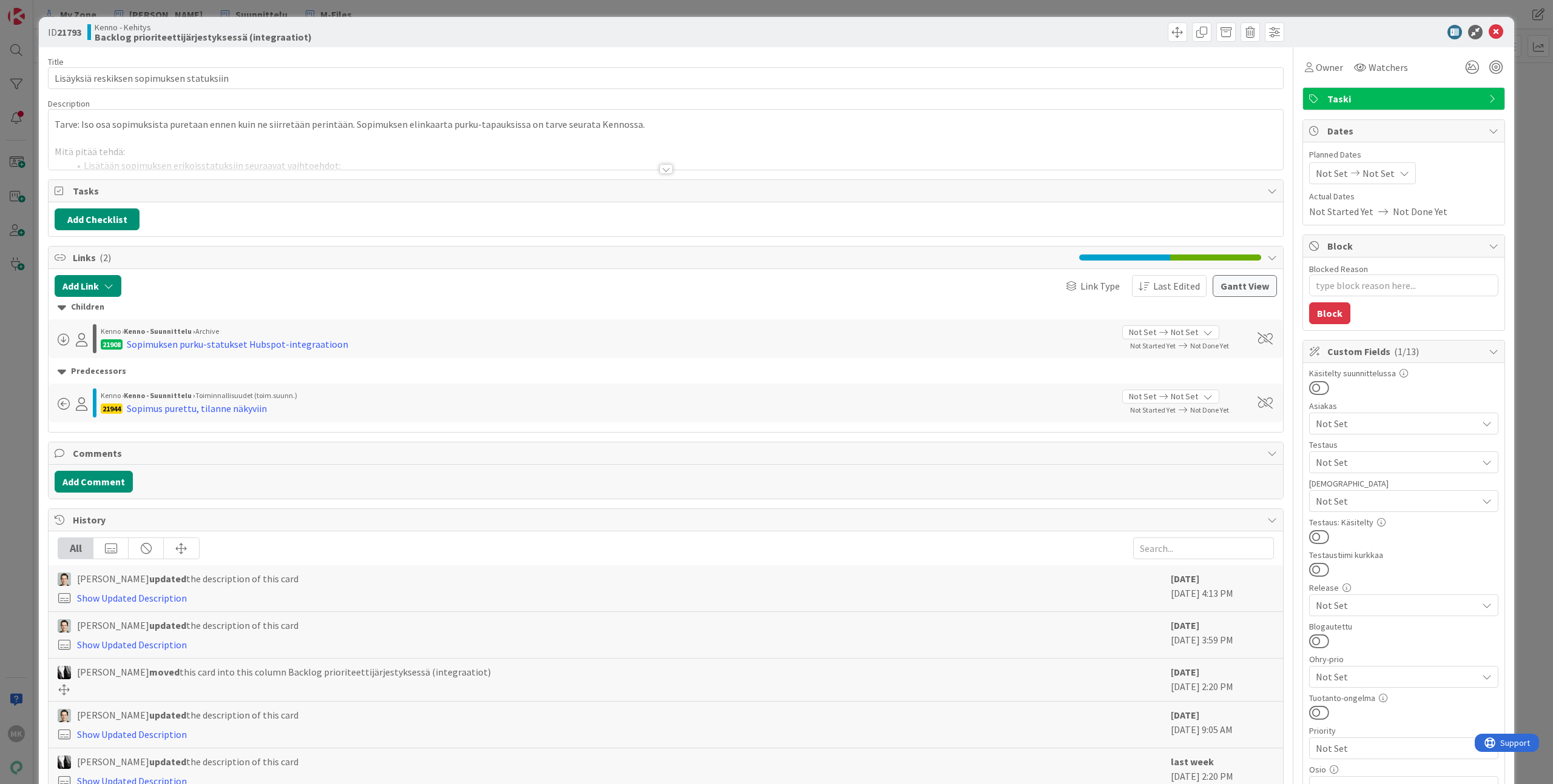
click at [276, 164] on div at bounding box center [666, 154] width 1234 height 31
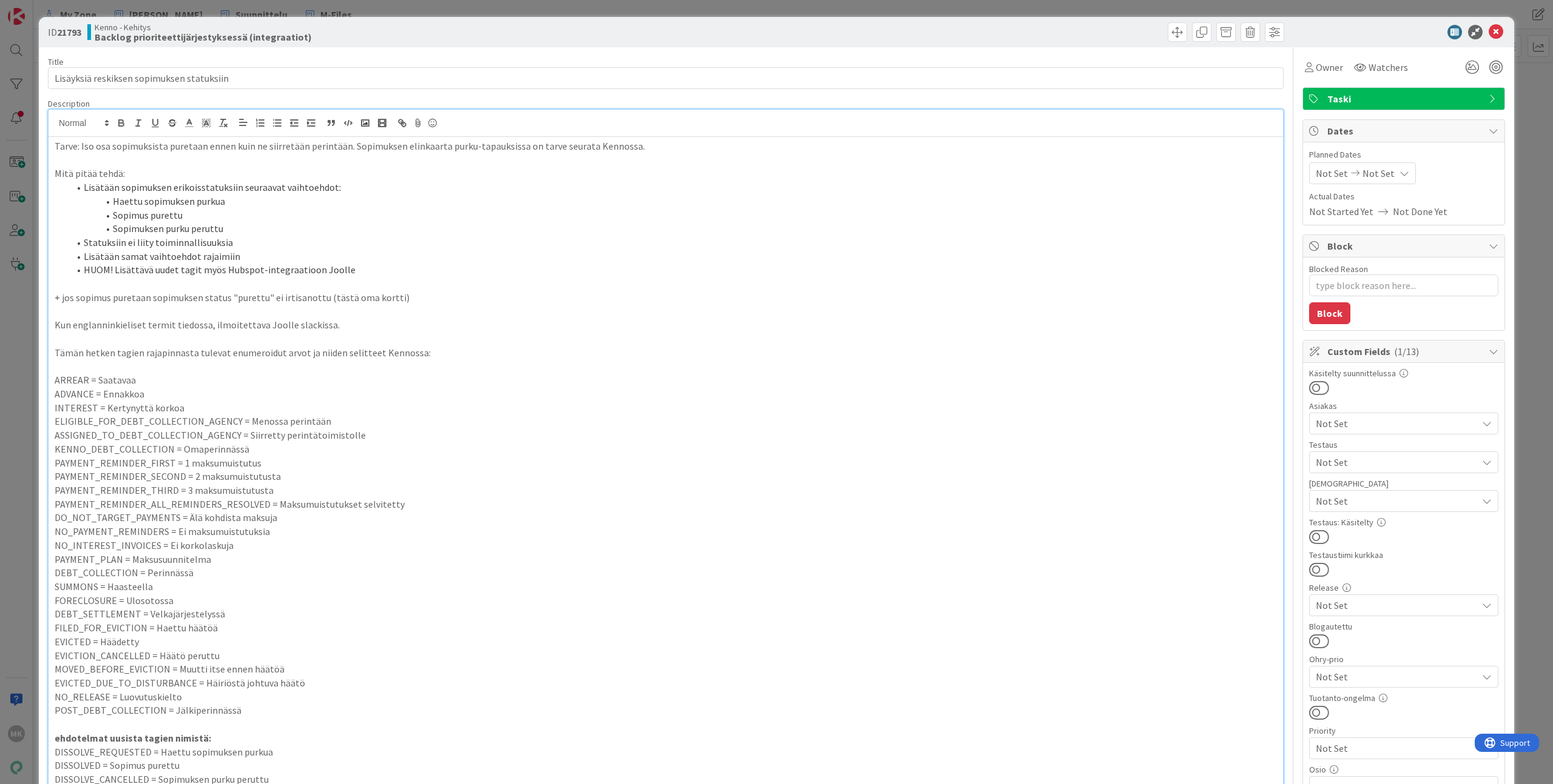
click at [351, 17] on div "ID 21793 Kenno - Kehitys Backlog prioriteettijärjestyksessä (integraatiot) Titl…" at bounding box center [776, 392] width 1553 height 784
